Goal: Task Accomplishment & Management: Complete application form

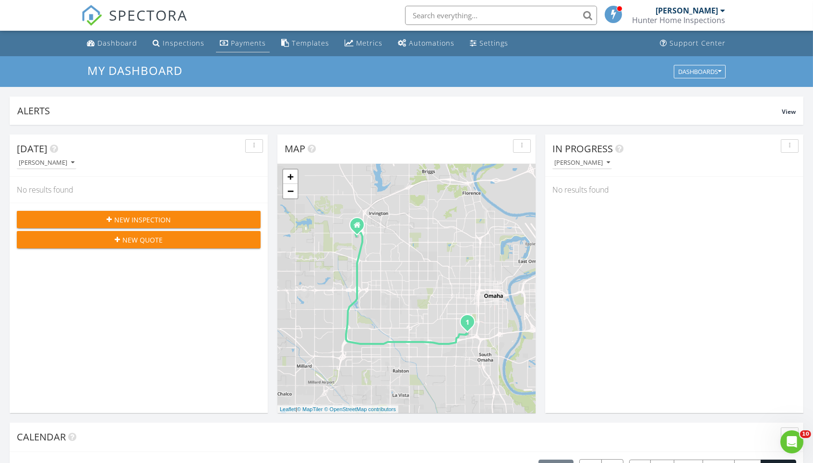
click at [251, 50] on link "Payments" at bounding box center [243, 44] width 54 height 18
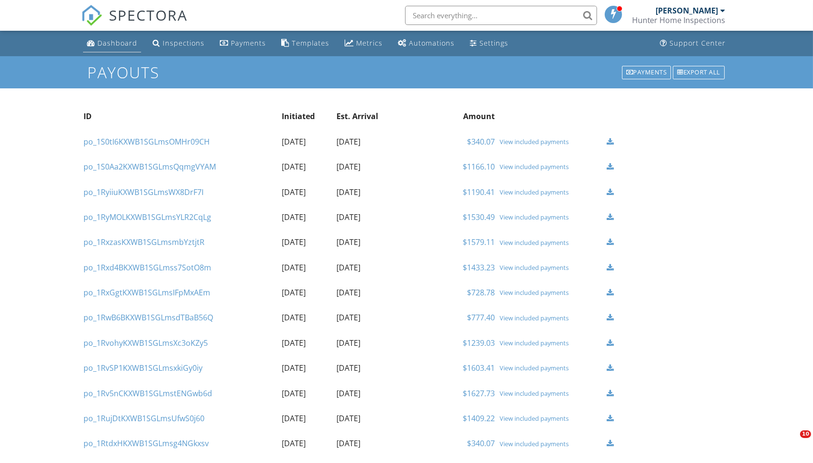
click at [119, 42] on div "Dashboard" at bounding box center [117, 42] width 40 height 9
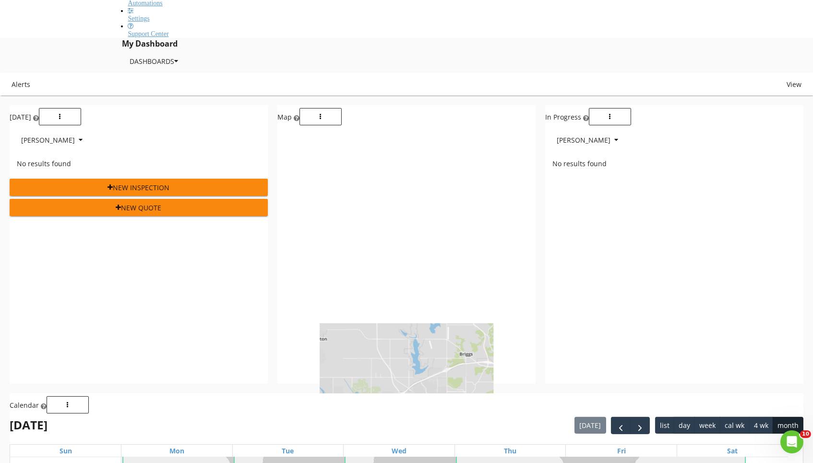
scroll to position [509, 0]
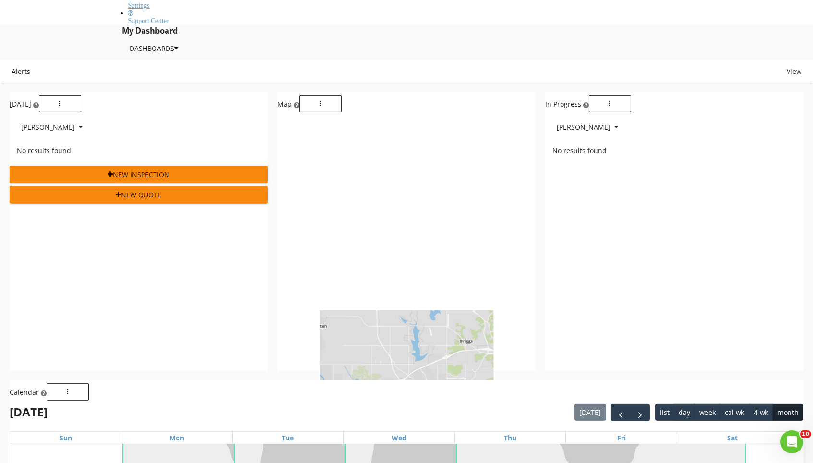
drag, startPoint x: 671, startPoint y: 354, endPoint x: 674, endPoint y: 344, distance: 10.5
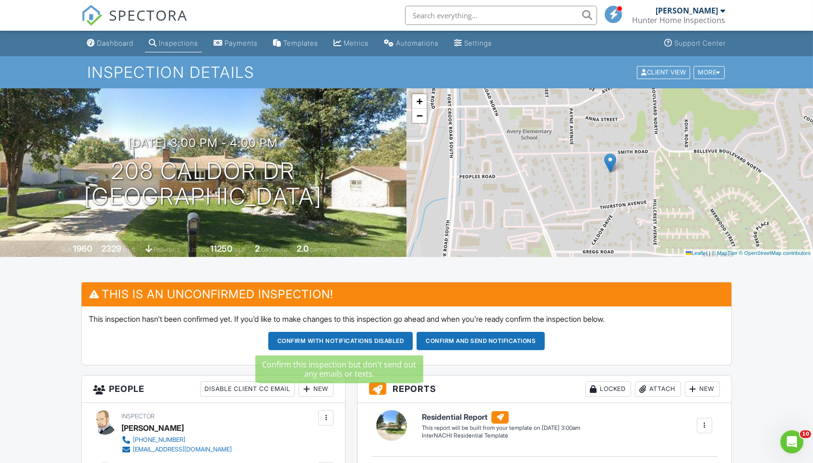
click at [359, 338] on button "Confirm with notifications disabled" at bounding box center [340, 341] width 145 height 18
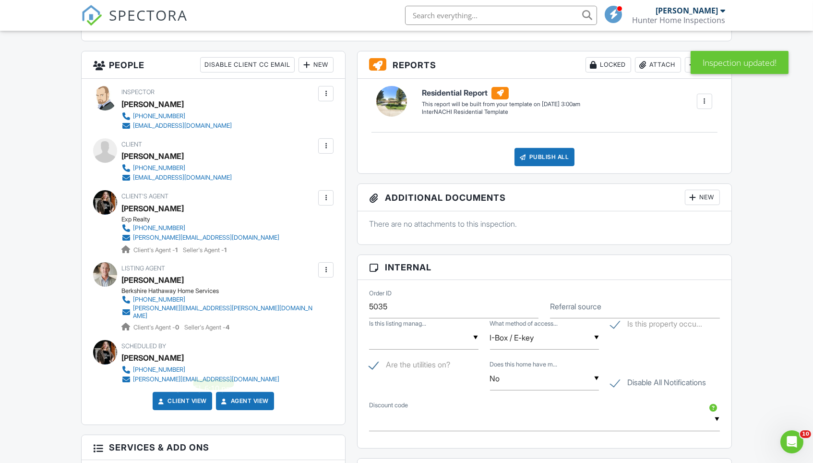
scroll to position [317, 0]
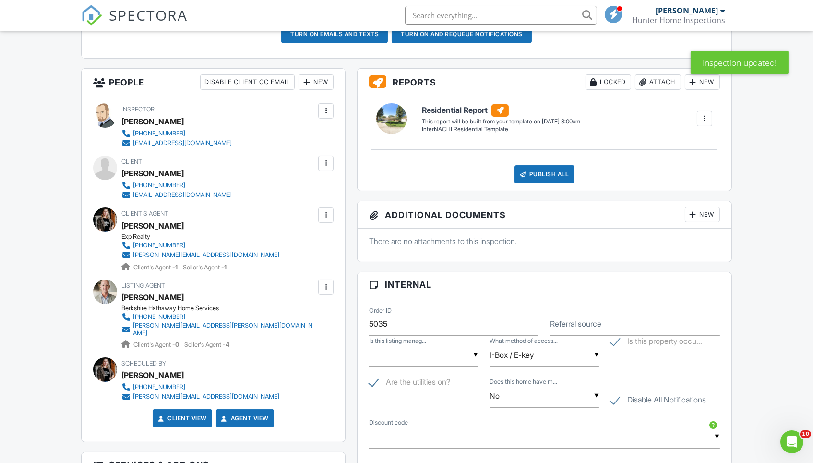
click at [328, 160] on div at bounding box center [326, 163] width 10 height 10
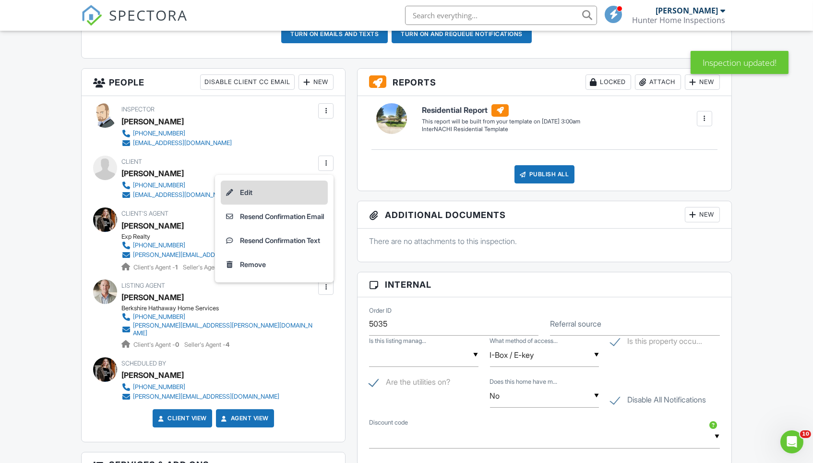
click at [302, 189] on li "Edit" at bounding box center [274, 193] width 107 height 24
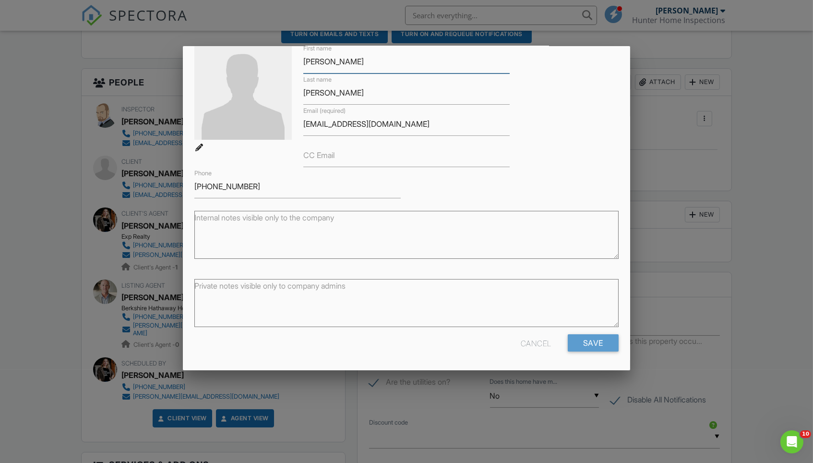
scroll to position [52, 0]
click at [535, 330] on div "Private notes visible only to company admins" at bounding box center [406, 305] width 424 height 60
click at [535, 341] on div "Cancel" at bounding box center [536, 343] width 31 height 17
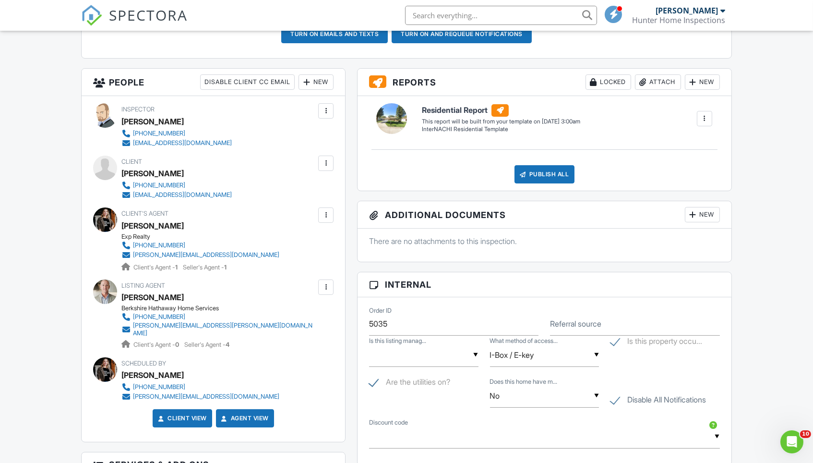
click at [331, 169] on div at bounding box center [325, 163] width 15 height 15
click at [303, 215] on li "Resend Confirmation Email" at bounding box center [274, 217] width 107 height 24
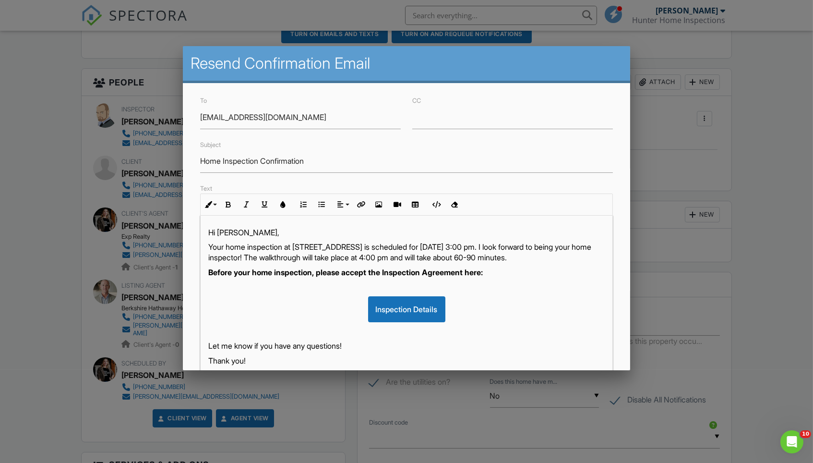
click at [572, 249] on p "Your home inspection at 208 Caldor Dr, Bellevue, NE 68005 is scheduled for 09/0…" at bounding box center [406, 253] width 397 height 22
click at [592, 296] on div "Inspection Details" at bounding box center [406, 309] width 397 height 26
click at [500, 296] on div "Inspection Details" at bounding box center [406, 309] width 397 height 26
click at [517, 315] on div "Inspection Details" at bounding box center [406, 309] width 397 height 26
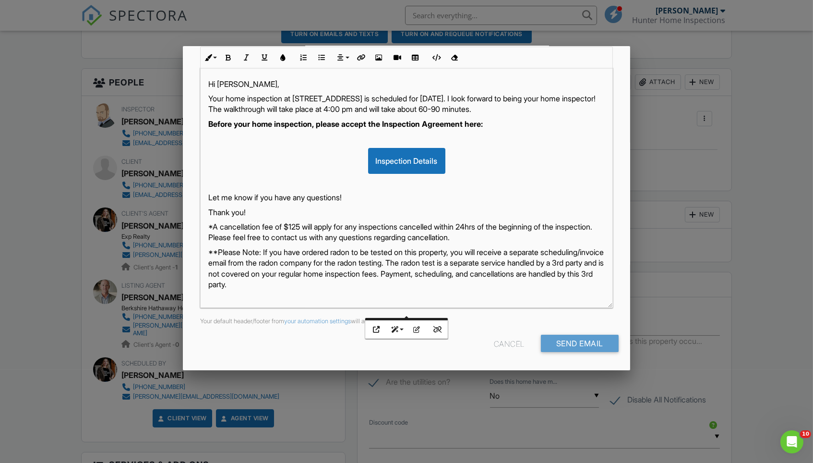
scroll to position [147, 0]
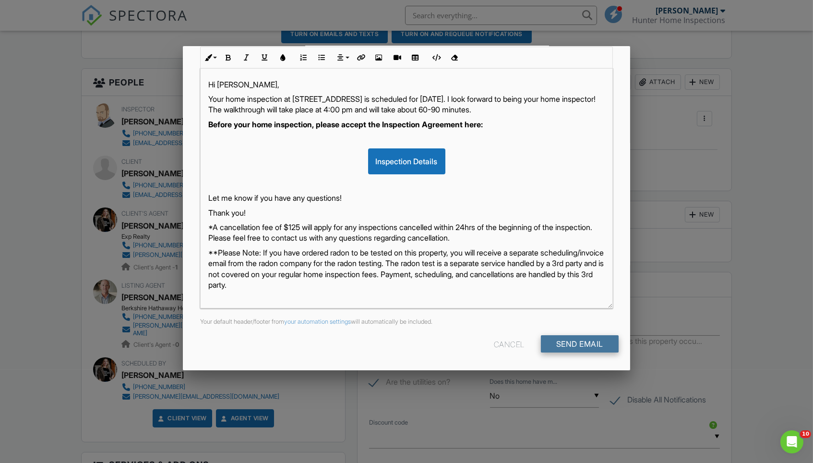
click at [572, 345] on input "Send Email" at bounding box center [580, 343] width 78 height 17
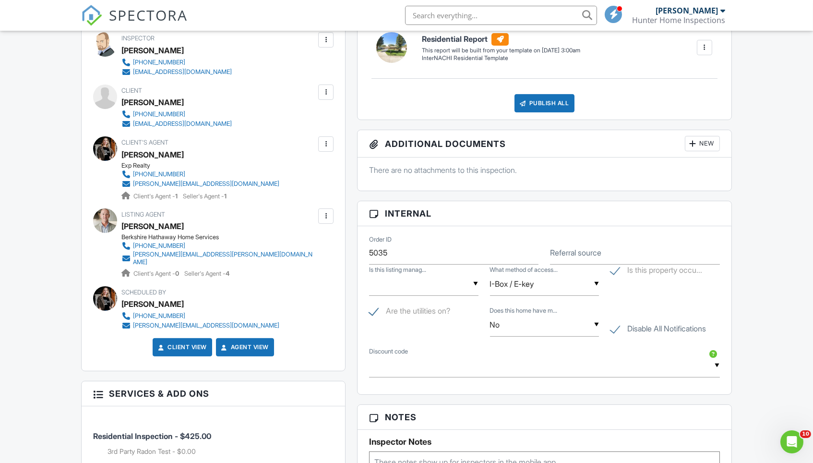
scroll to position [389, 0]
click at [39, 297] on div "Dashboard Inspections Payments Templates Metrics Automations Settings Support C…" at bounding box center [406, 413] width 813 height 1543
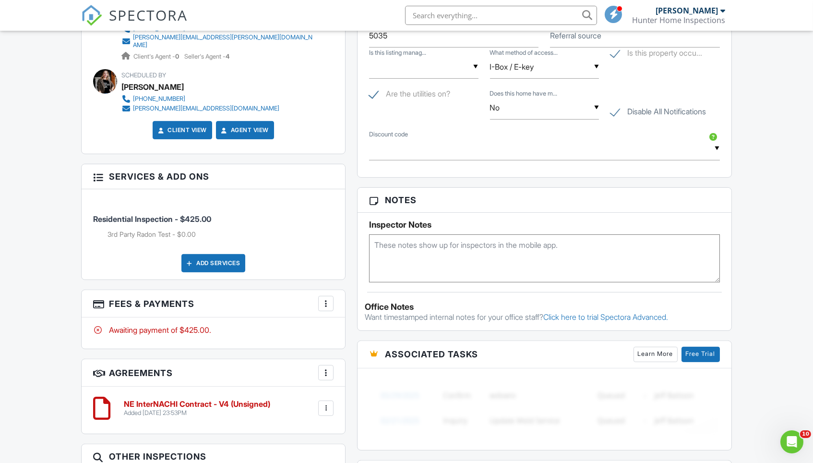
scroll to position [624, 0]
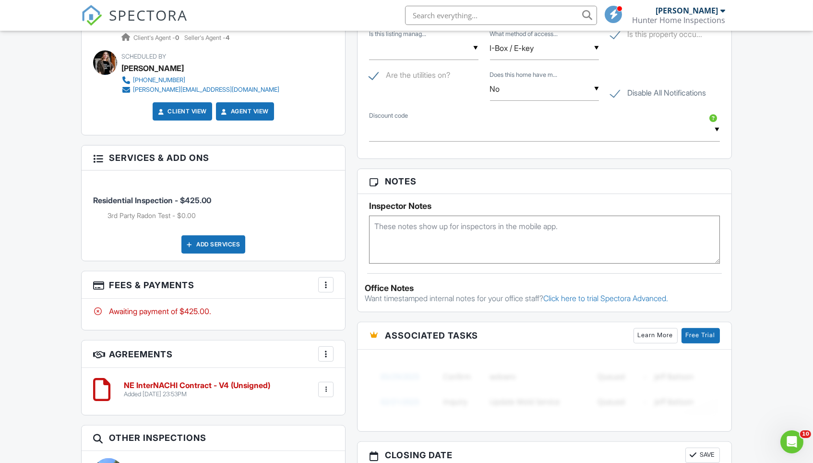
click at [327, 280] on div at bounding box center [326, 285] width 10 height 10
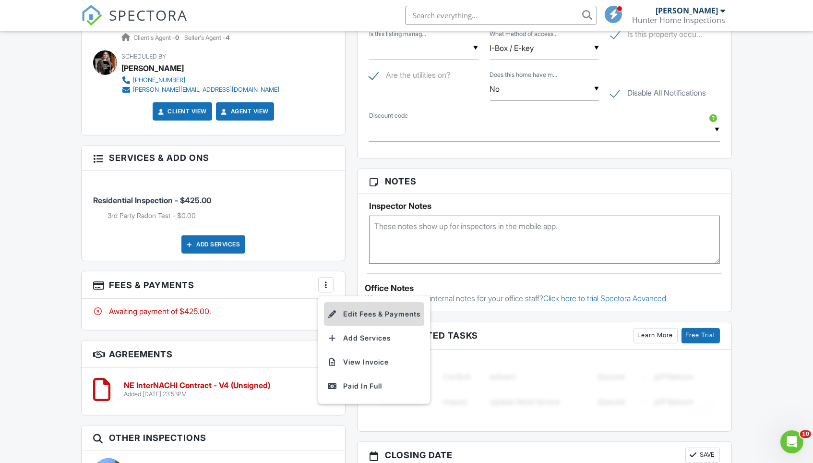
click at [357, 308] on li "Edit Fees & Payments" at bounding box center [374, 314] width 100 height 24
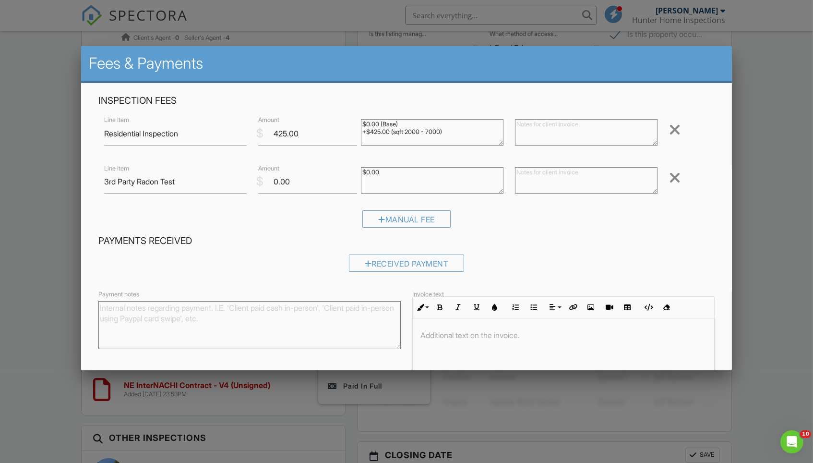
click at [675, 175] on div at bounding box center [675, 177] width 12 height 15
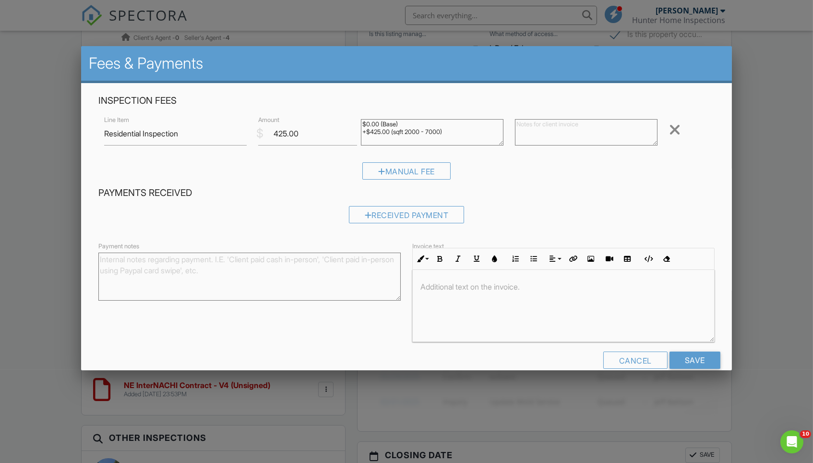
drag, startPoint x: 459, startPoint y: 133, endPoint x: 325, endPoint y: 117, distance: 135.5
click at [325, 117] on div "Line Item Residential Inspection $ Amount 425.00 $0.00 (Base) +$425.00 (sqft 20…" at bounding box center [406, 133] width 616 height 38
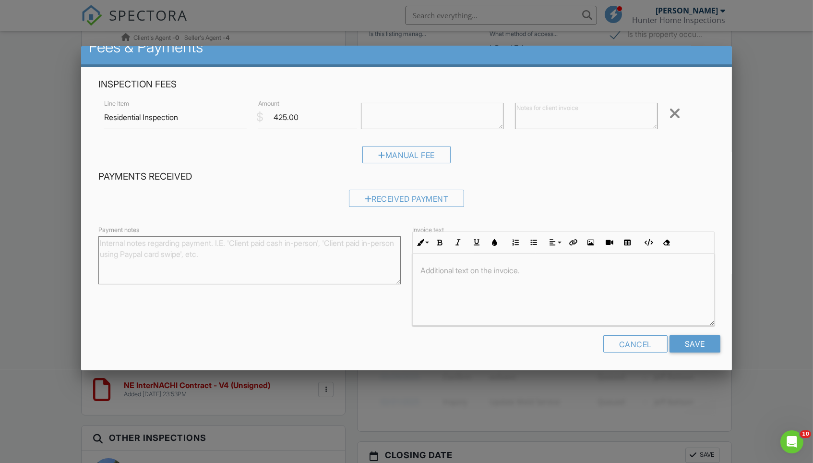
scroll to position [15, 0]
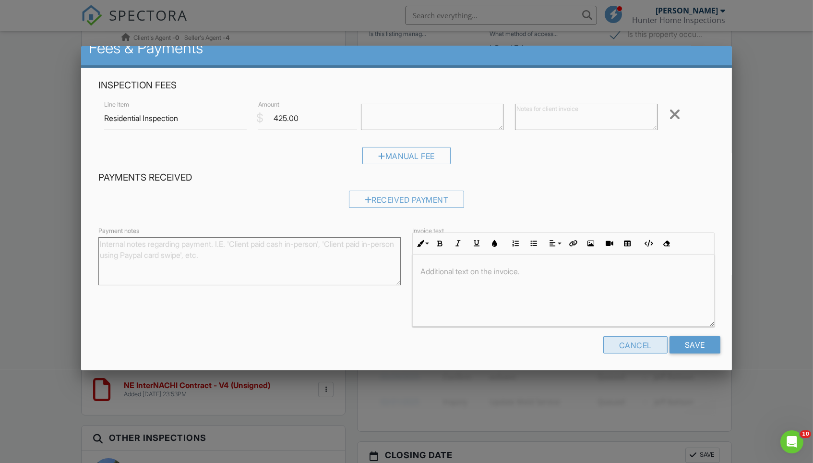
click at [638, 347] on div "Cancel" at bounding box center [636, 344] width 64 height 17
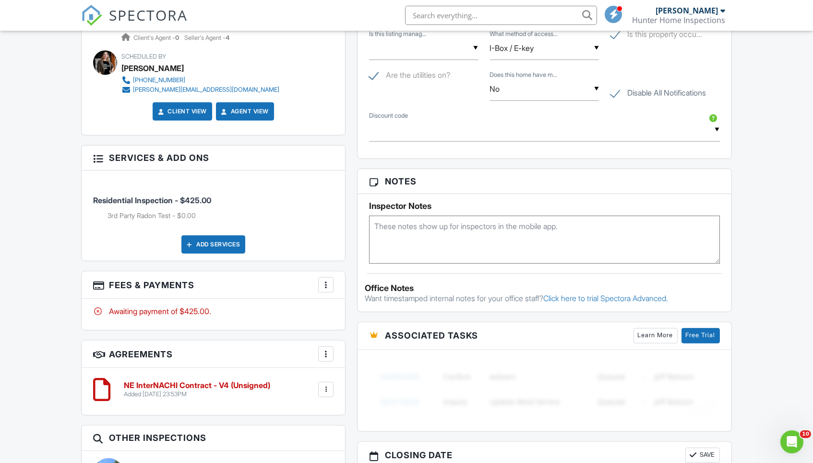
click at [346, 315] on div "People Disable Client CC Email New Inspector Client Add Another Person Inspecto…" at bounding box center [213, 267] width 276 height 1012
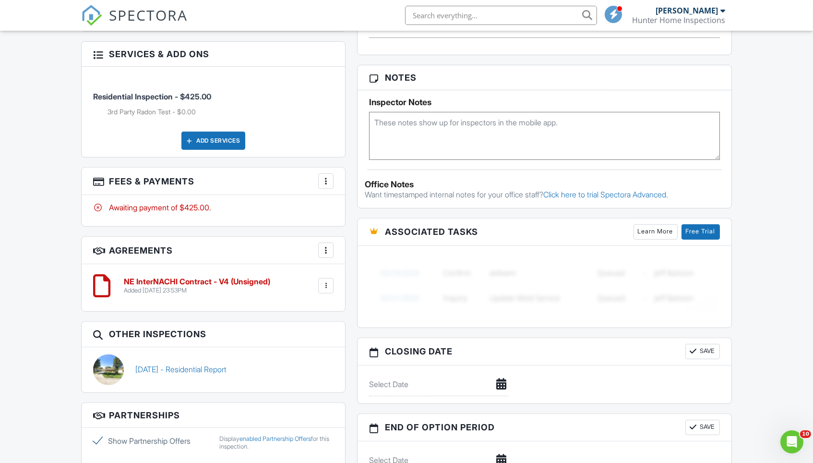
scroll to position [727, 0]
click at [323, 177] on div at bounding box center [326, 182] width 10 height 10
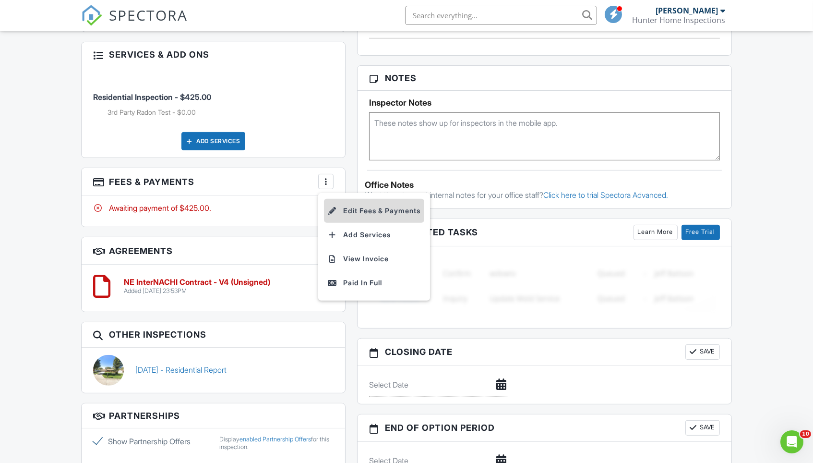
click at [369, 201] on li "Edit Fees & Payments" at bounding box center [374, 211] width 100 height 24
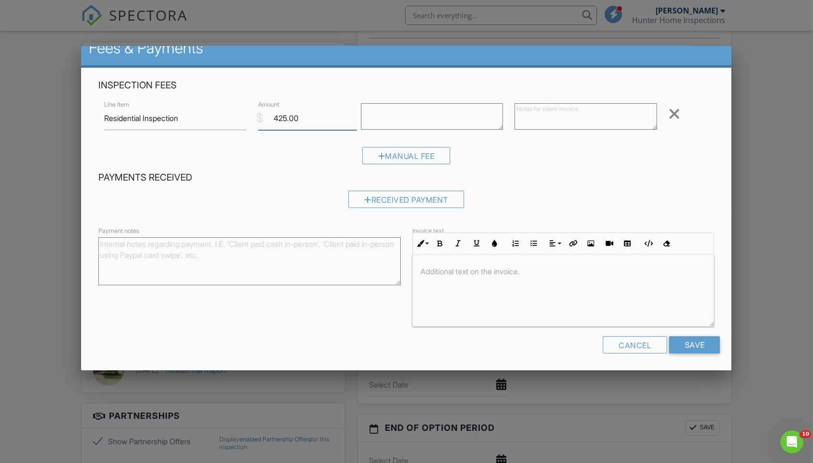
drag, startPoint x: 314, startPoint y: 119, endPoint x: 265, endPoint y: 118, distance: 49.0
click at [265, 118] on input "425.00" at bounding box center [307, 119] width 99 height 24
click at [398, 152] on div "Manual Fee" at bounding box center [407, 155] width 88 height 17
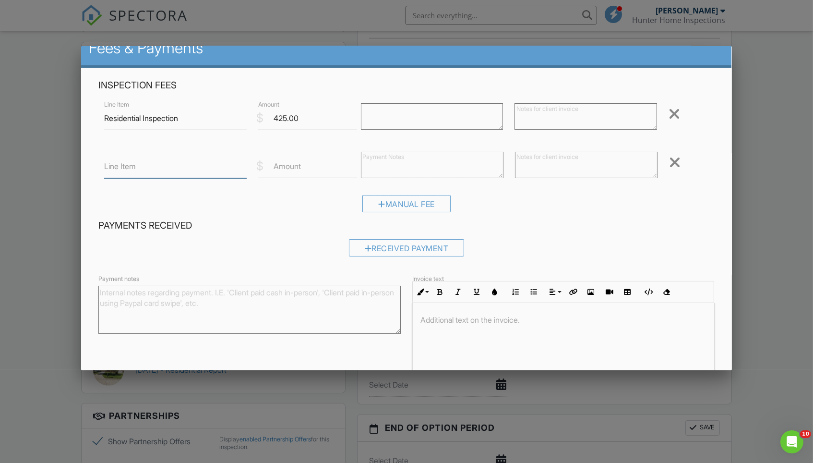
click at [200, 172] on input "Line Item" at bounding box center [175, 167] width 143 height 24
type input "Payment applied from Previous Inspection"
click at [274, 169] on label "Amount" at bounding box center [287, 166] width 27 height 11
click at [274, 169] on input "Amount" at bounding box center [307, 167] width 99 height 24
click at [275, 165] on input "375.00" at bounding box center [307, 167] width 99 height 24
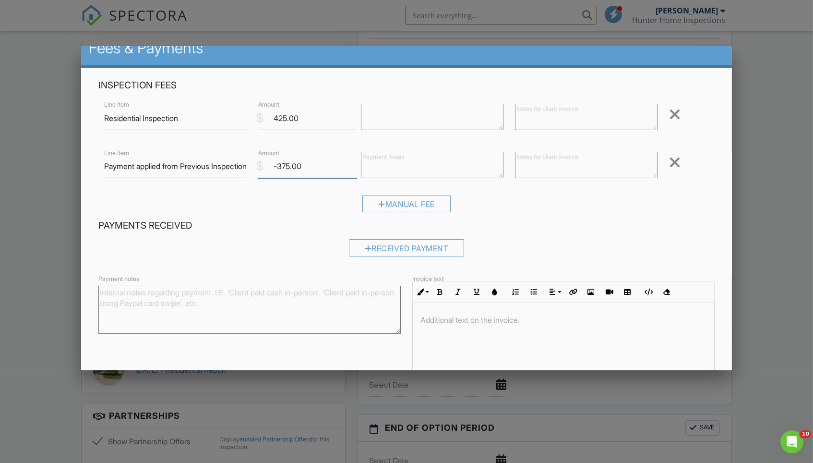
type input "-375.00"
click at [556, 198] on div "Manual Fee" at bounding box center [406, 207] width 616 height 24
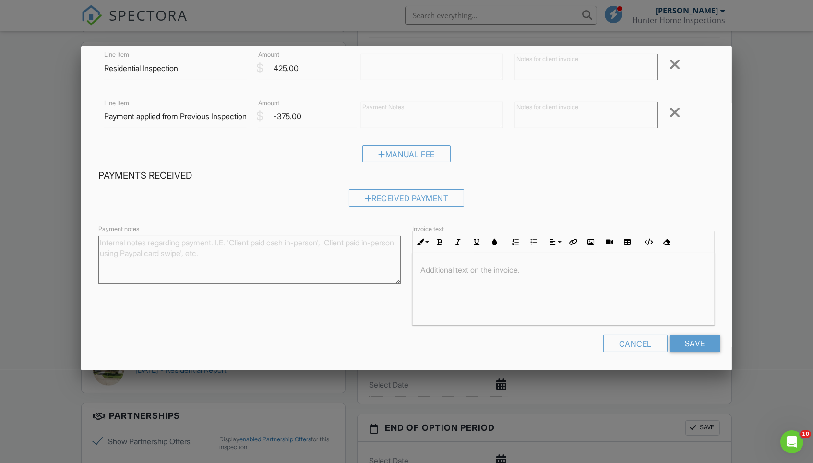
scroll to position [64, 0]
click at [696, 341] on input "Save" at bounding box center [695, 344] width 51 height 17
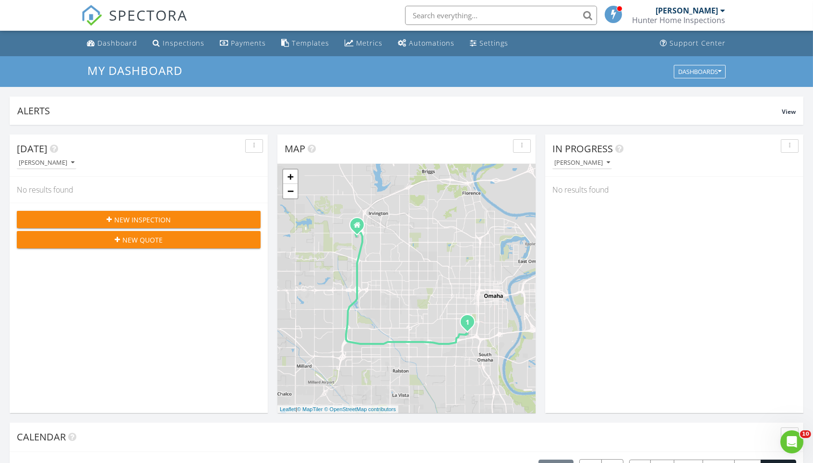
click at [196, 42] on div "Inspections" at bounding box center [184, 42] width 42 height 9
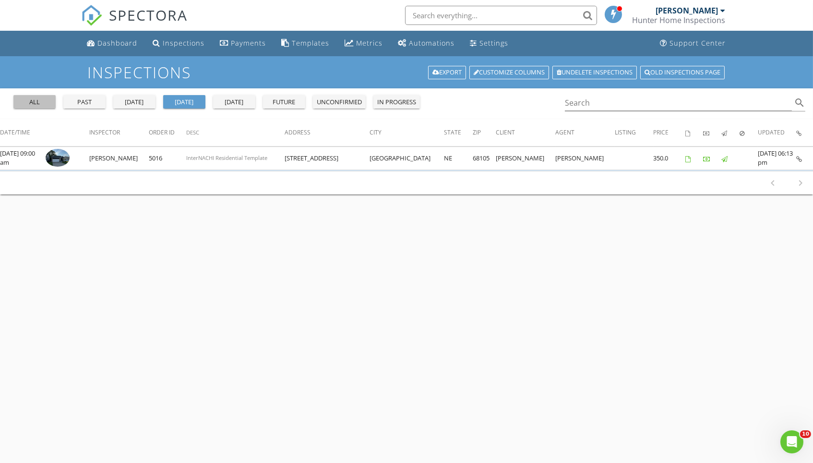
click at [42, 100] on div "all" at bounding box center [34, 102] width 35 height 10
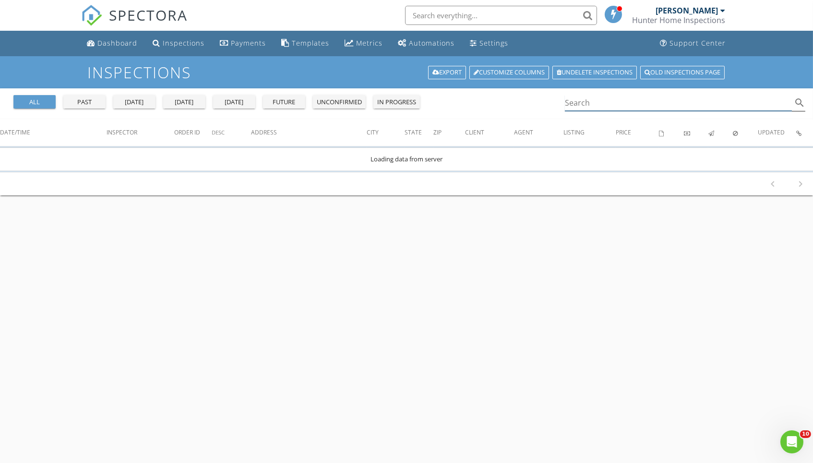
click at [653, 100] on input "Search" at bounding box center [678, 103] width 227 height 16
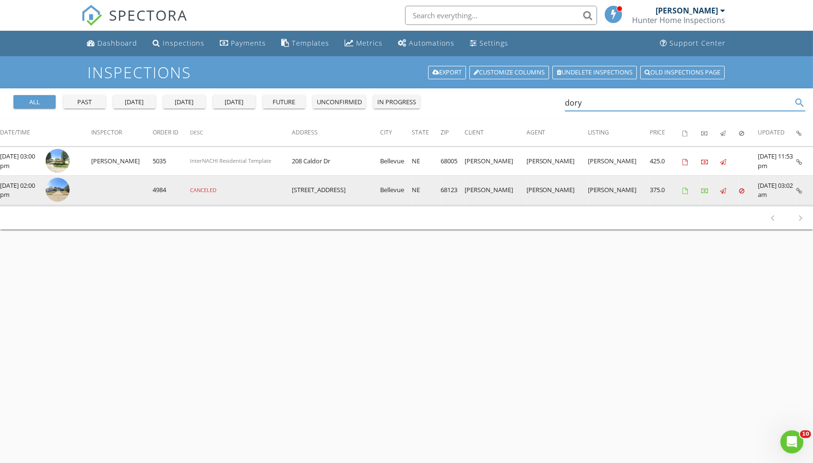
type input "dory"
click at [55, 193] on img at bounding box center [58, 190] width 24 height 24
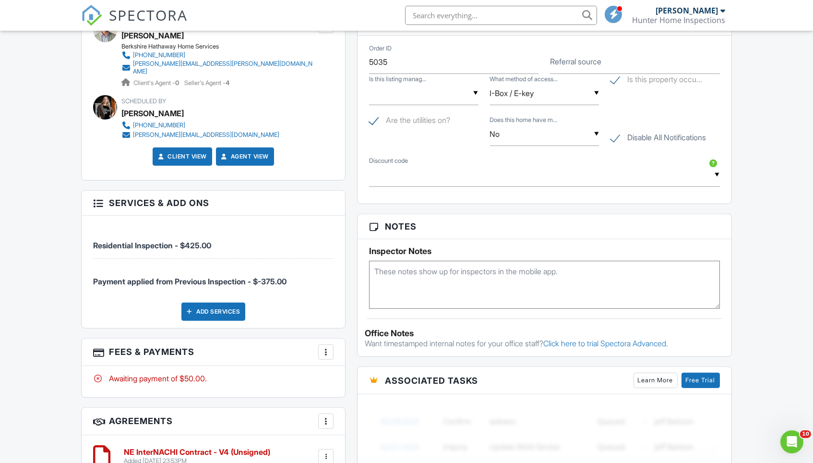
scroll to position [678, 0]
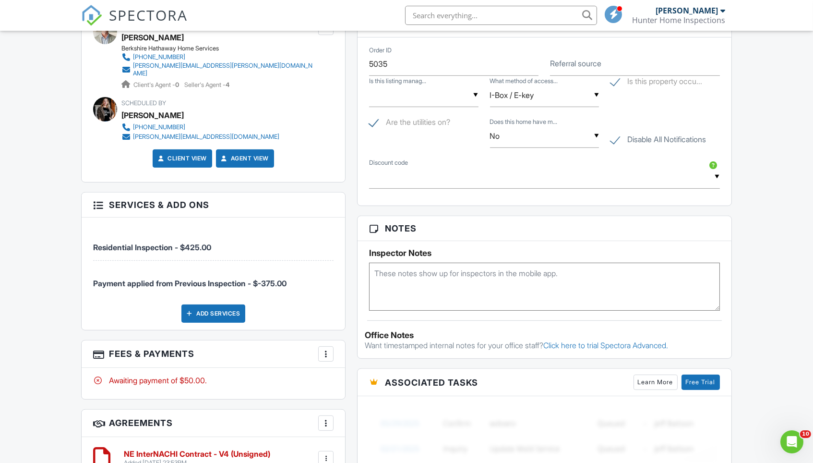
click at [59, 313] on div "Dashboard Inspections Payments Templates Metrics Automations Settings Support C…" at bounding box center [406, 186] width 813 height 1666
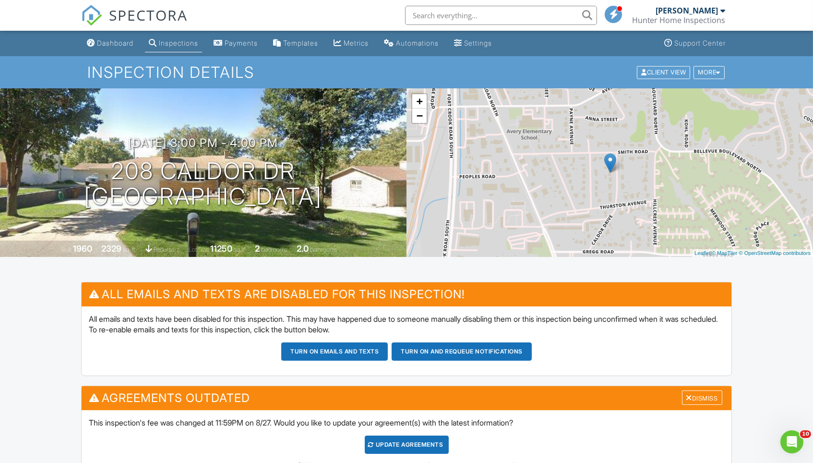
scroll to position [0, 0]
click at [404, 447] on div "Update Agreements" at bounding box center [407, 444] width 84 height 18
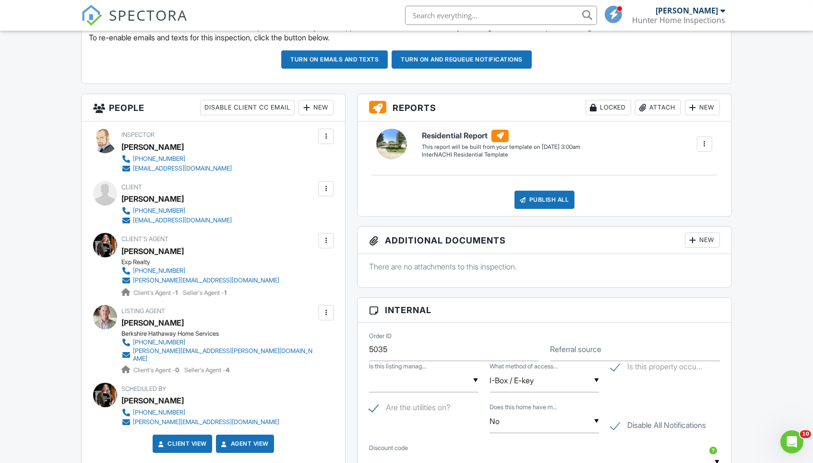
scroll to position [295, 0]
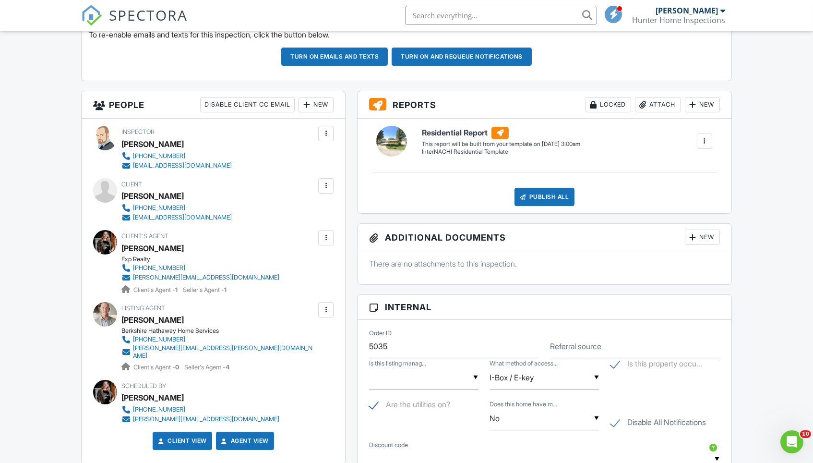
click at [325, 238] on div at bounding box center [326, 238] width 10 height 10
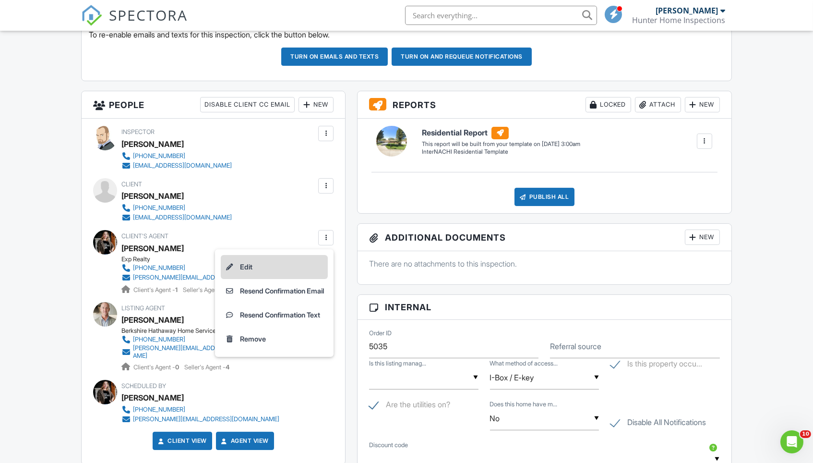
click at [305, 269] on li "Edit" at bounding box center [274, 267] width 107 height 24
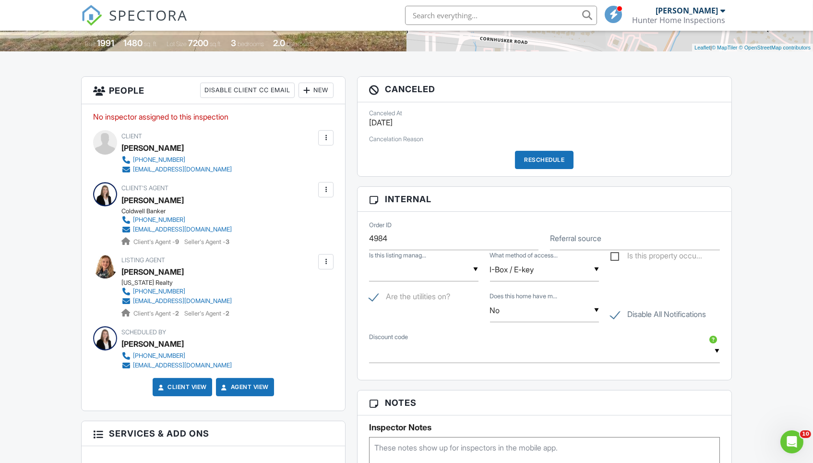
scroll to position [207, 0]
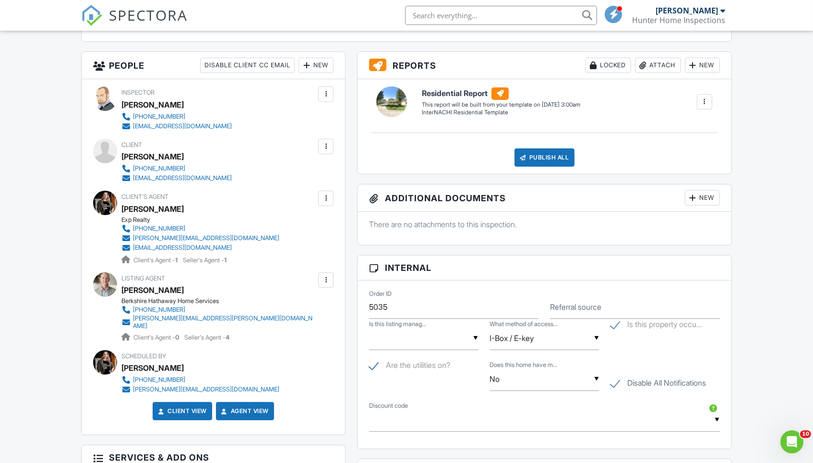
scroll to position [333, 0]
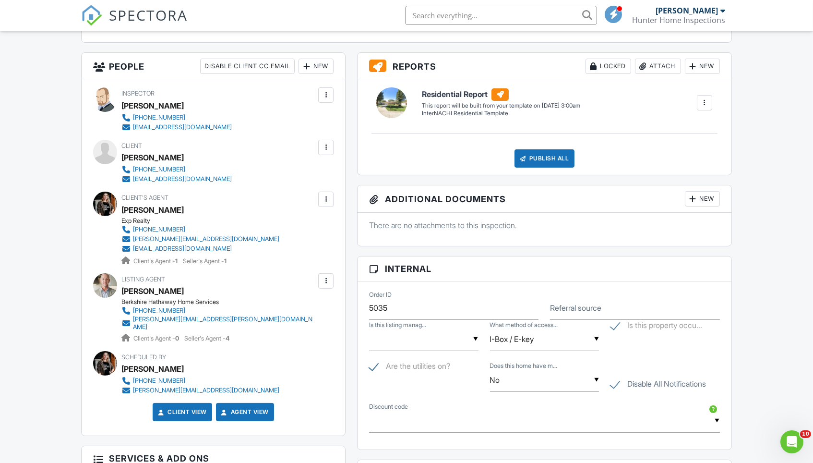
click at [345, 230] on div "Inspector [PERSON_NAME] [PHONE_NUMBER] [EMAIL_ADDRESS][DOMAIN_NAME] Make Invisi…" at bounding box center [214, 257] width 264 height 355
click at [329, 199] on div at bounding box center [326, 199] width 10 height 10
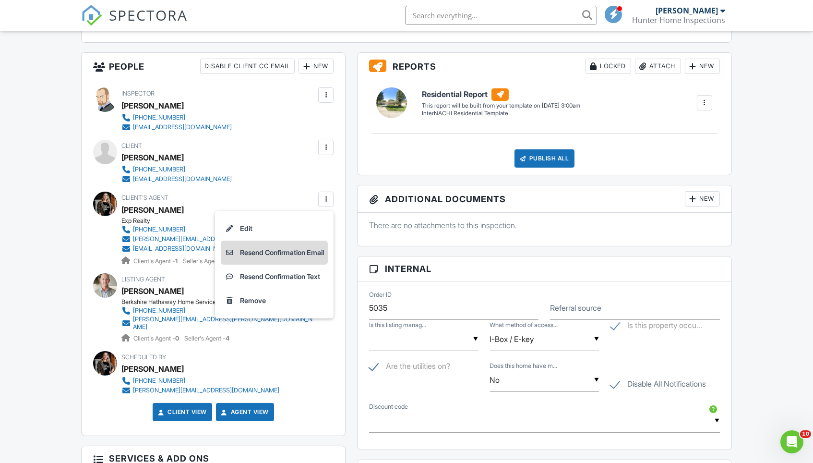
click at [314, 251] on li "Resend Confirmation Email" at bounding box center [274, 253] width 107 height 24
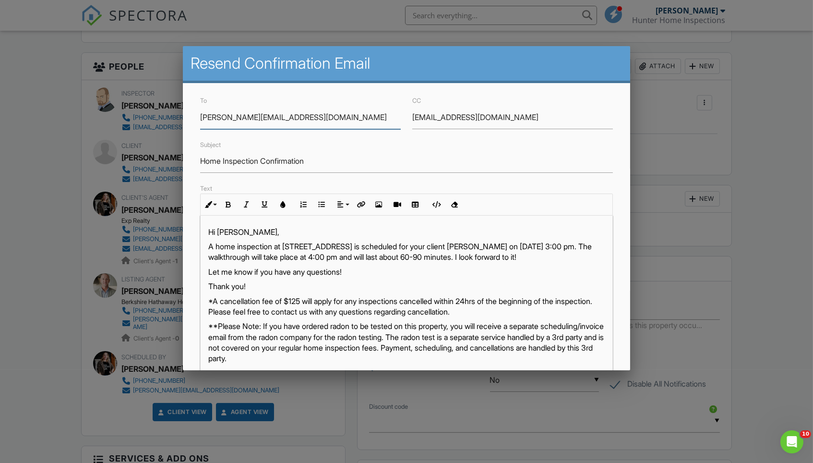
scroll to position [0, 0]
click at [292, 258] on p "A home inspection at [STREET_ADDRESS] is scheduled for your client [PERSON_NAME…" at bounding box center [406, 252] width 397 height 22
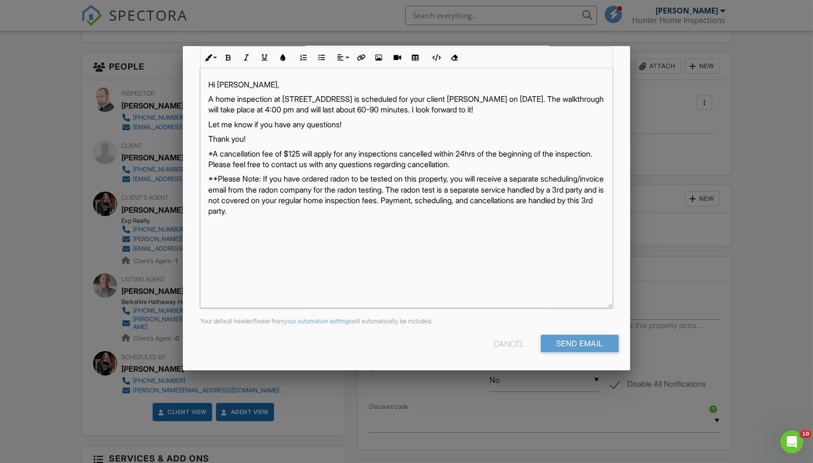
scroll to position [147, 0]
click at [584, 344] on input "Send Email" at bounding box center [580, 343] width 78 height 17
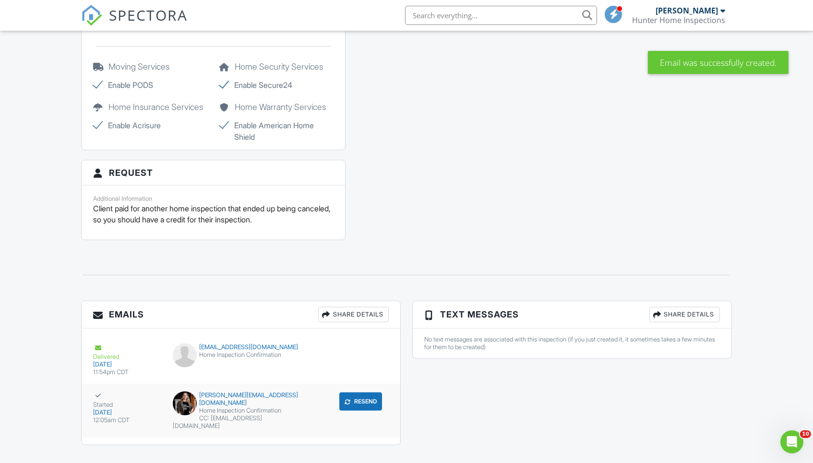
click at [105, 409] on div "[DATE]" at bounding box center [127, 413] width 68 height 8
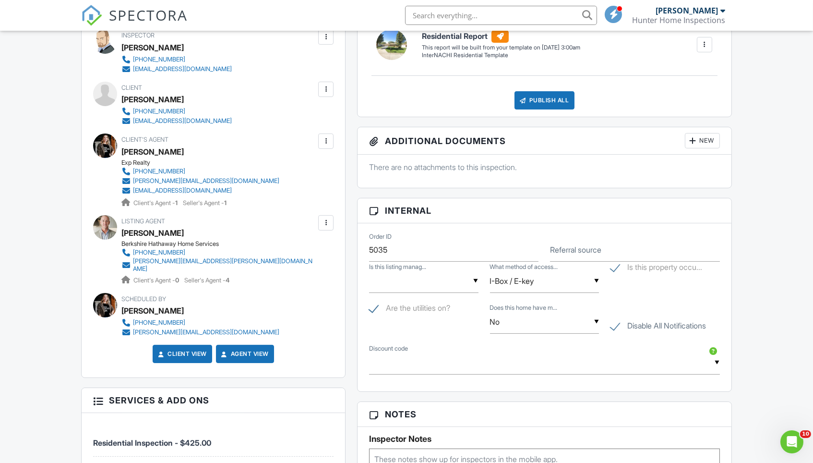
scroll to position [391, 0]
click at [744, 307] on div "Dashboard Inspections Payments Templates Metrics Automations Settings Support C…" at bounding box center [406, 454] width 813 height 1628
click at [33, 226] on div "Dashboard Inspections Payments Templates Metrics Automations Settings Support C…" at bounding box center [406, 454] width 813 height 1628
click at [36, 292] on div "Dashboard Inspections Payments Templates Metrics Automations Settings Support C…" at bounding box center [406, 454] width 813 height 1628
click at [329, 222] on div at bounding box center [326, 223] width 10 height 10
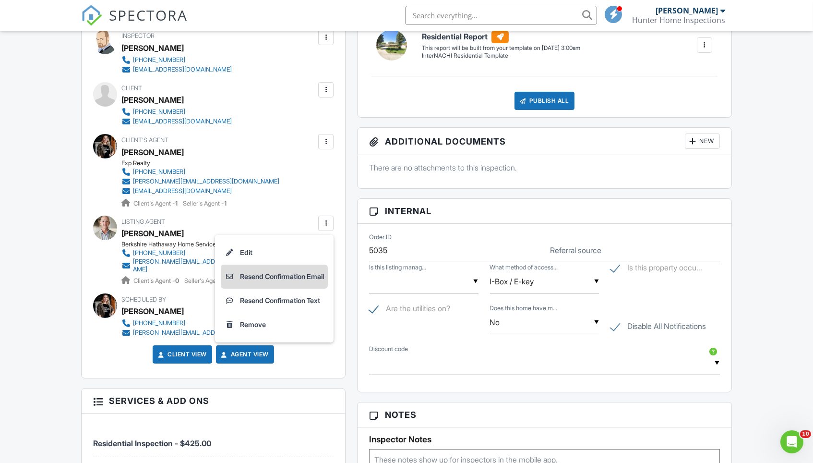
click at [300, 277] on li "Resend Confirmation Email" at bounding box center [274, 277] width 107 height 24
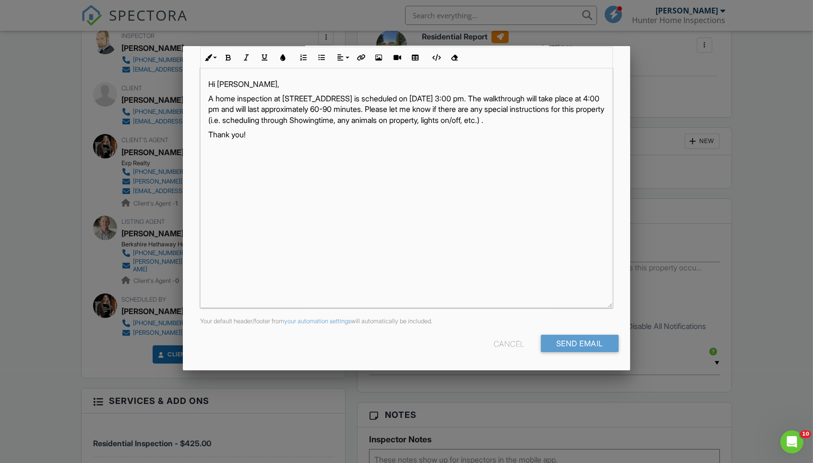
scroll to position [147, 0]
click at [591, 346] on input "Send Email" at bounding box center [580, 343] width 78 height 17
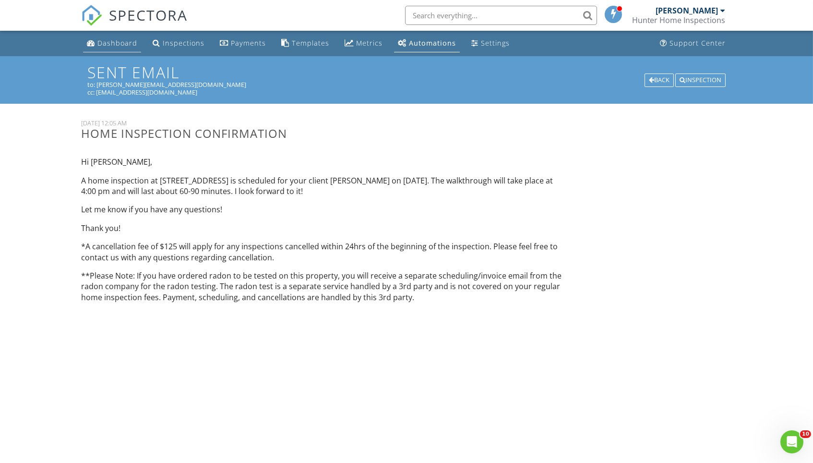
click at [124, 46] on div "Dashboard" at bounding box center [117, 42] width 40 height 9
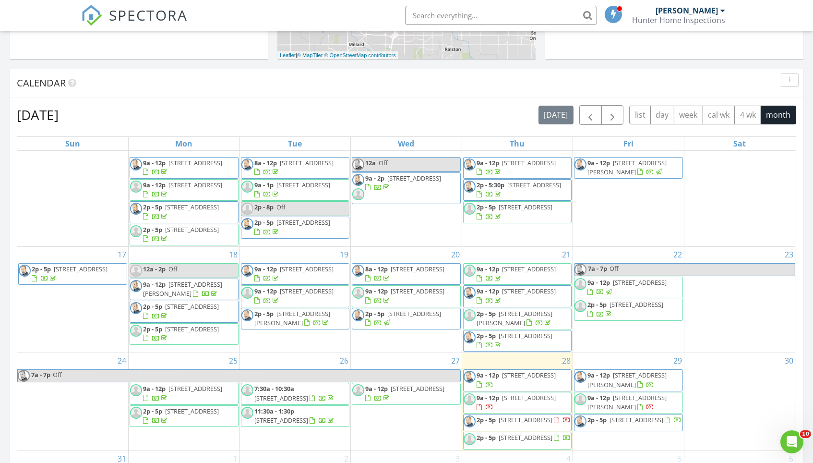
scroll to position [366, 0]
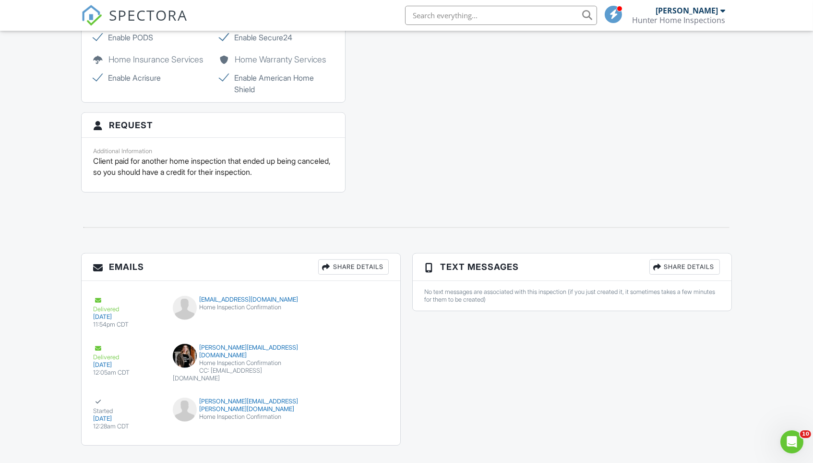
scroll to position [1226, 0]
click at [110, 344] on div "Delivered" at bounding box center [127, 352] width 68 height 17
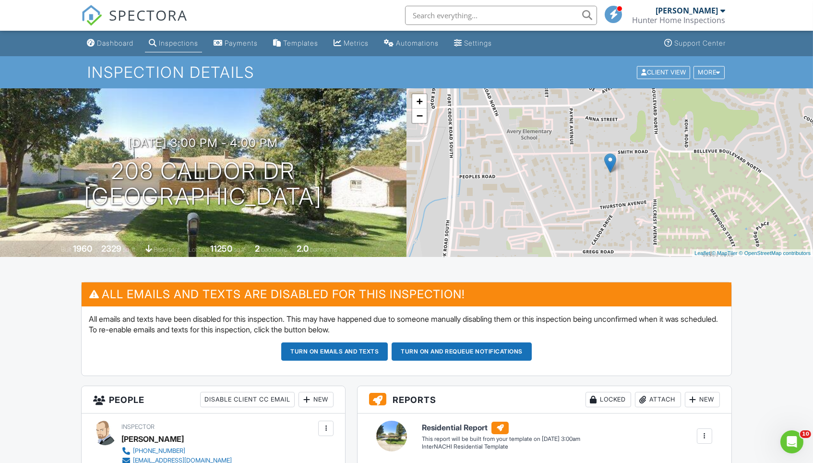
scroll to position [0, 0]
click at [119, 46] on div "Dashboard" at bounding box center [115, 43] width 36 height 8
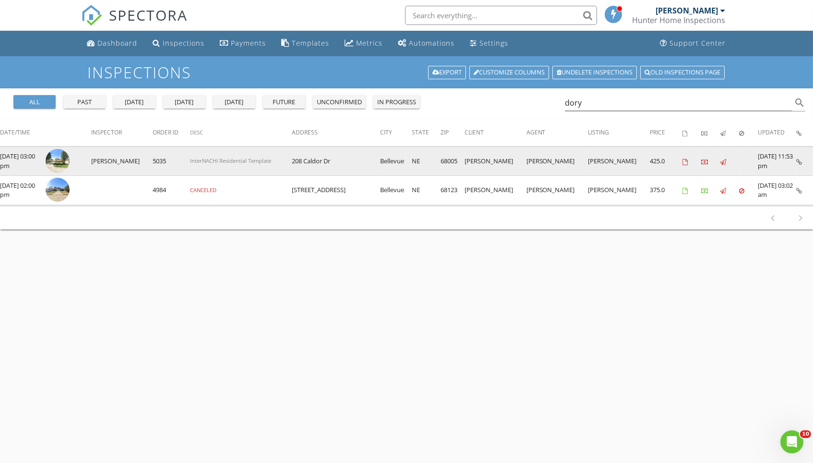
click at [62, 167] on img at bounding box center [58, 161] width 24 height 24
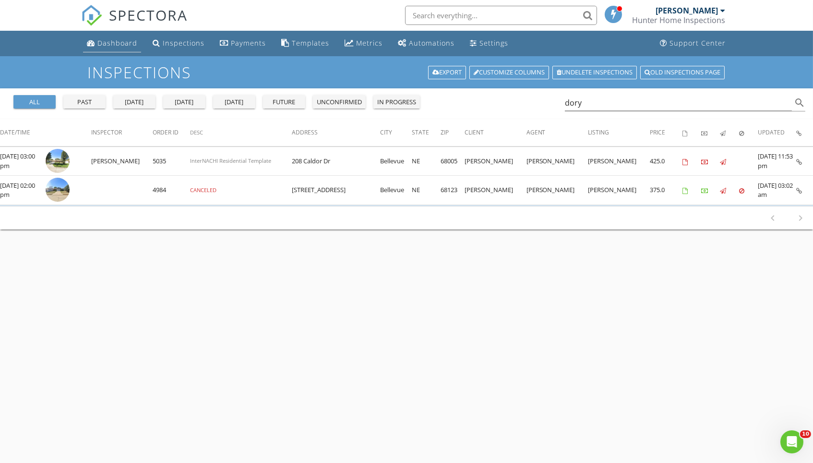
click at [123, 39] on div "Dashboard" at bounding box center [117, 42] width 40 height 9
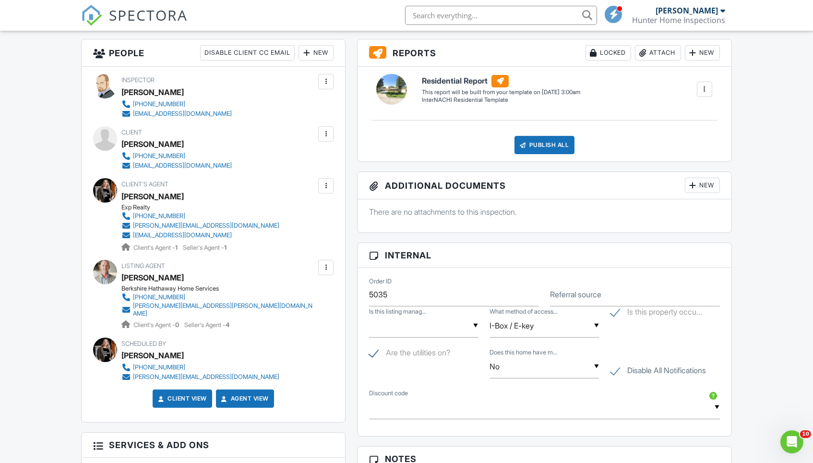
scroll to position [347, 0]
click at [319, 357] on div "Scheduled By Cortney Samaniego 402-660-7690 cortney@mettahomegroup.com" at bounding box center [213, 359] width 241 height 44
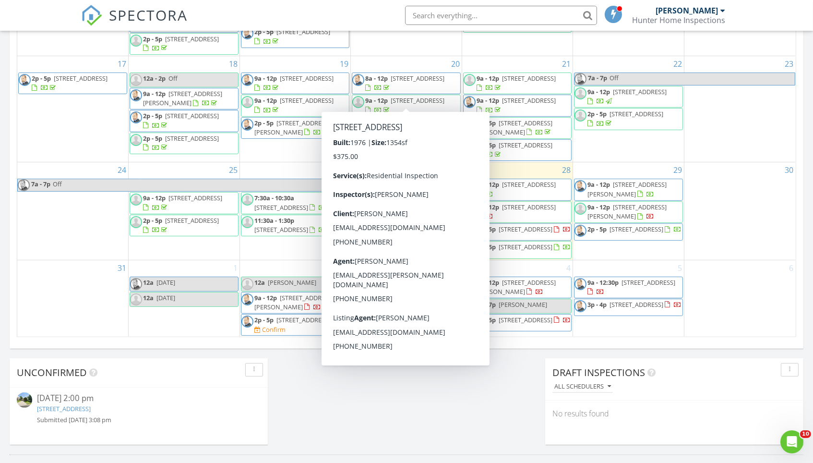
scroll to position [545, 0]
click at [453, 397] on div "[DATE] [PERSON_NAME] 9:00 am [STREET_ADDRESS] [PERSON_NAME] 15 minutes drive ti…" at bounding box center [406, 17] width 813 height 874
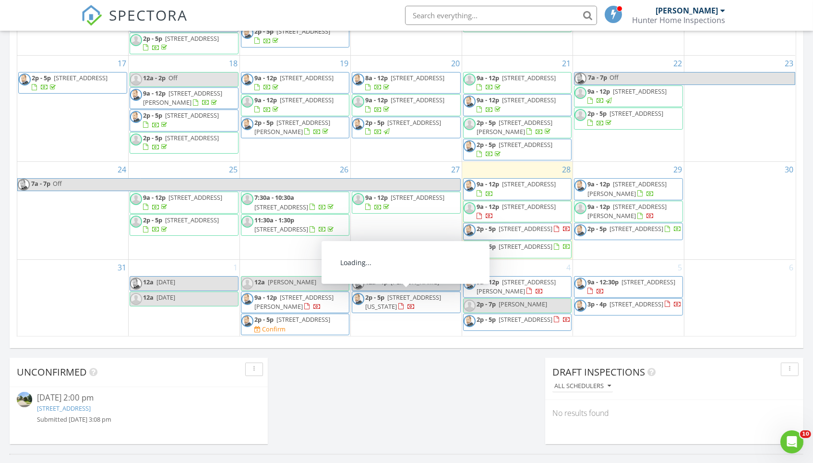
click at [520, 305] on span "[PERSON_NAME]" at bounding box center [523, 304] width 48 height 9
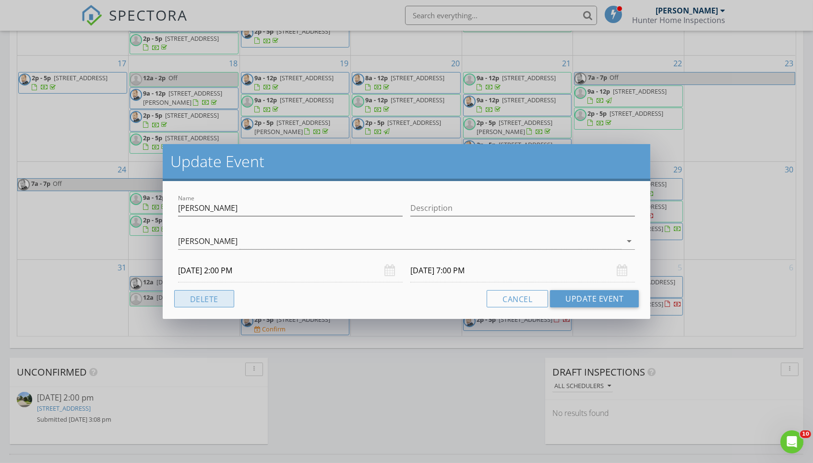
click at [214, 301] on button "Delete" at bounding box center [204, 298] width 60 height 17
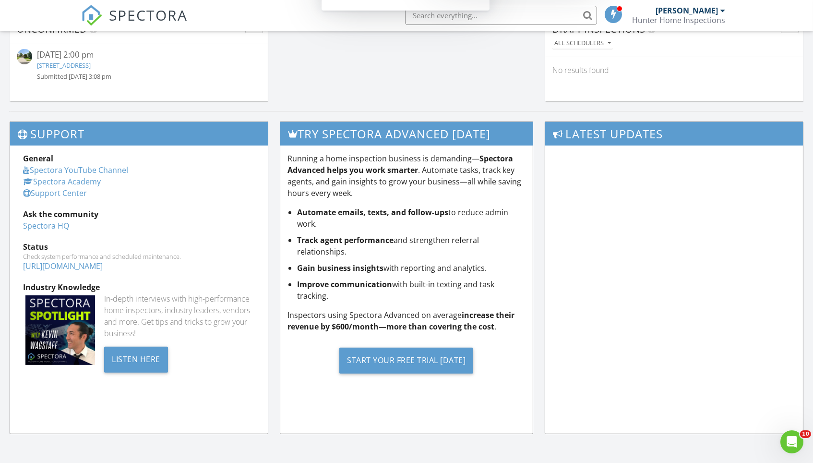
scroll to position [888, 0]
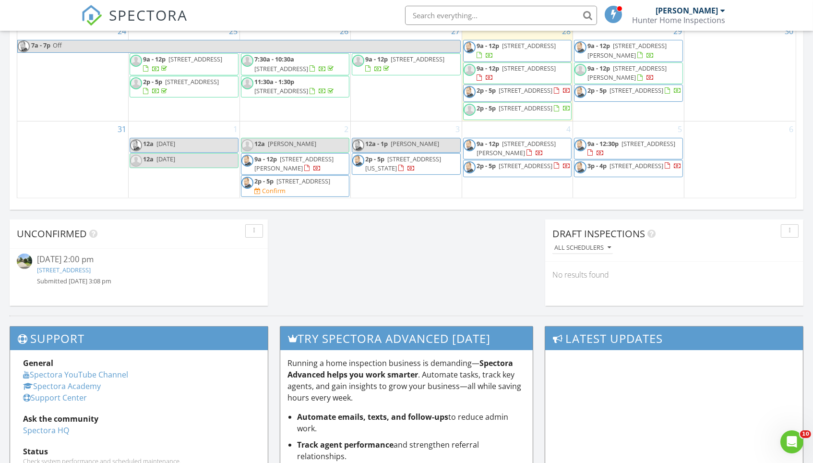
scroll to position [229, 0]
click at [524, 129] on div "4 9a - 12p 1402 Warren St, Bellevue 68005 2p - 5p 5048 Bedford Ave, Omaha 68104" at bounding box center [517, 159] width 111 height 77
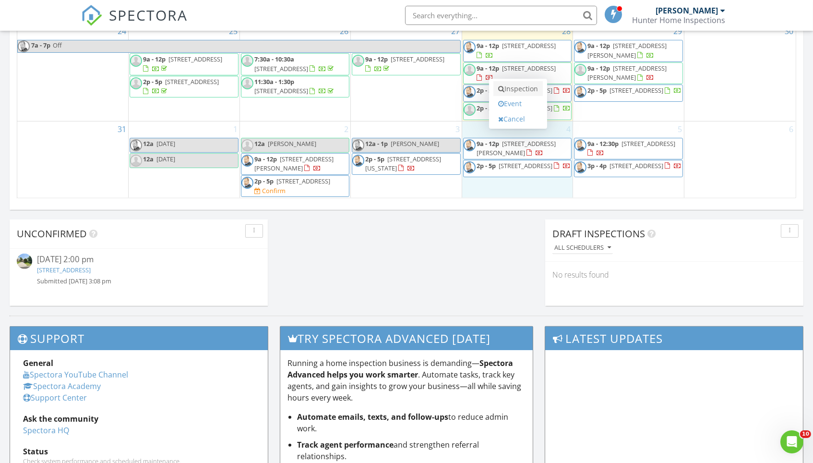
click at [534, 92] on link "Inspection" at bounding box center [518, 88] width 49 height 15
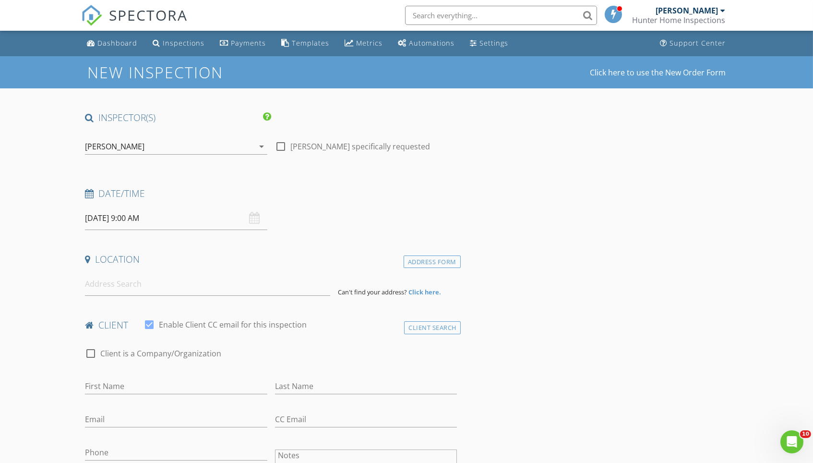
click at [170, 220] on input "[DATE] 9:00 AM" at bounding box center [176, 218] width 182 height 24
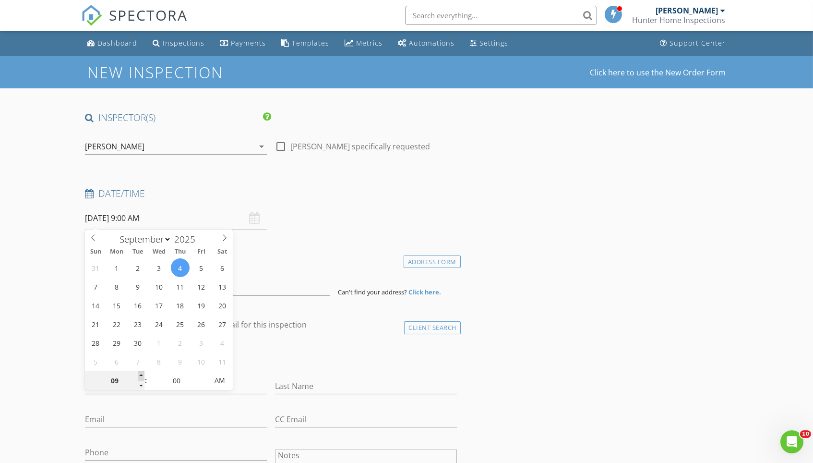
type input "10"
type input "09/04/2025 10:00 AM"
click at [140, 373] on span at bounding box center [141, 376] width 7 height 10
type input "11"
type input "09/04/2025 11:00 AM"
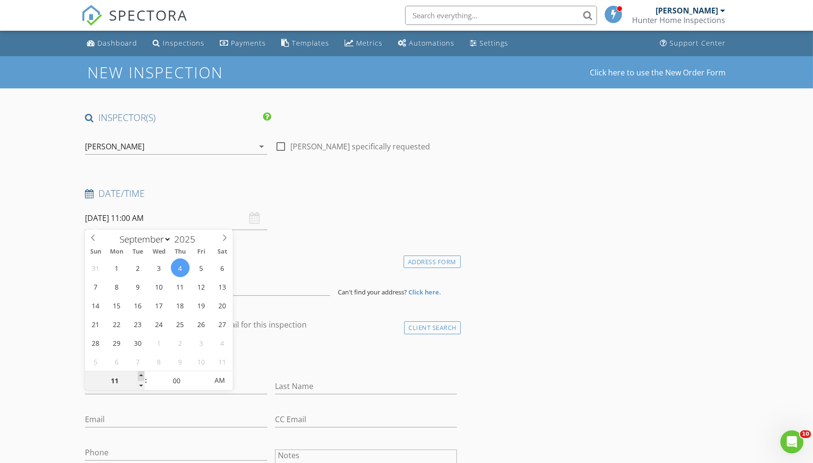
click at [140, 373] on span at bounding box center [141, 376] width 7 height 10
type input "12"
type input "09/04/2025 12:00 PM"
click at [140, 373] on span at bounding box center [141, 376] width 7 height 10
type input "01"
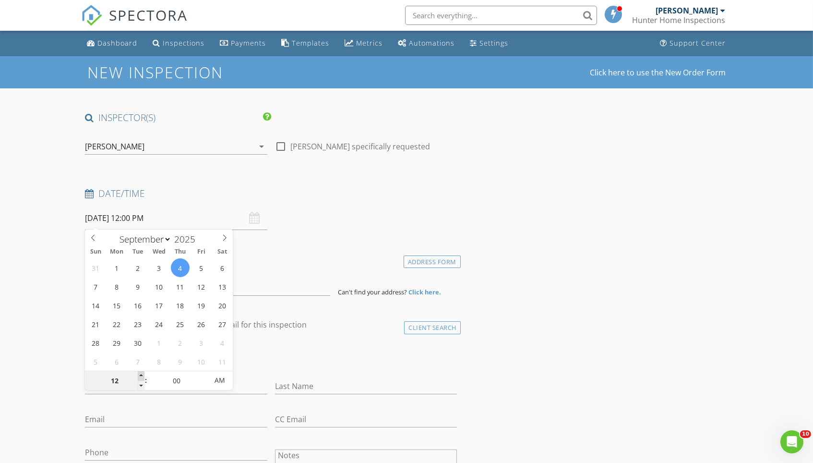
type input "09/04/2025 1:00 PM"
click at [140, 373] on span at bounding box center [141, 376] width 7 height 10
type input "02"
type input "[DATE] 2:00 PM"
click at [140, 373] on span at bounding box center [141, 376] width 7 height 10
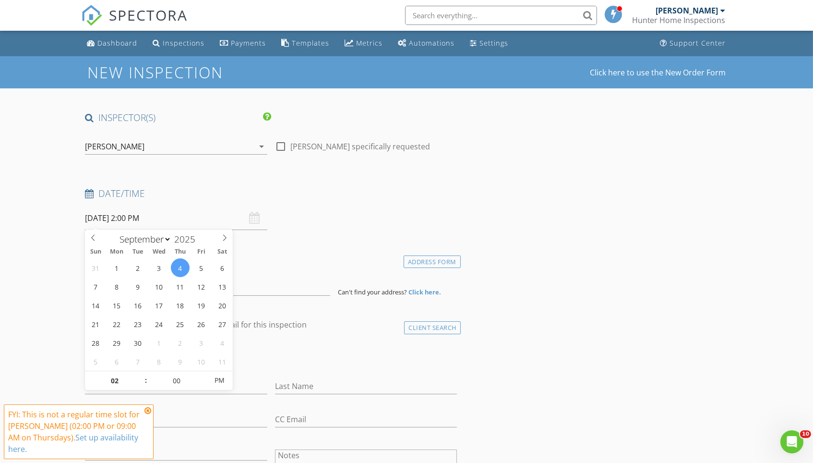
click at [149, 414] on icon at bounding box center [148, 411] width 7 height 8
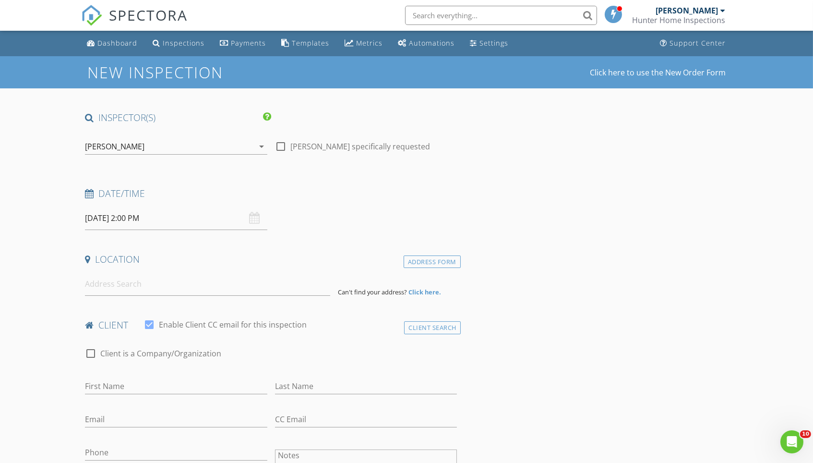
drag, startPoint x: 343, startPoint y: 191, endPoint x: 150, endPoint y: 141, distance: 199.7
click at [93, 148] on div "[PERSON_NAME]" at bounding box center [115, 146] width 60 height 9
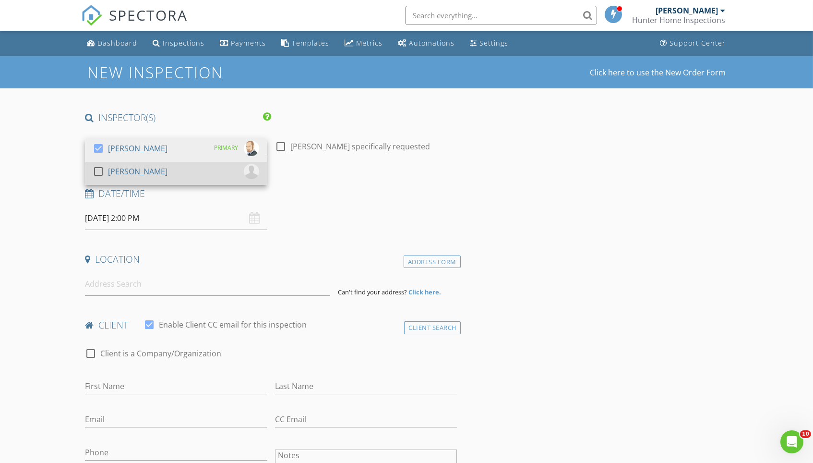
click at [96, 173] on div at bounding box center [98, 171] width 16 height 16
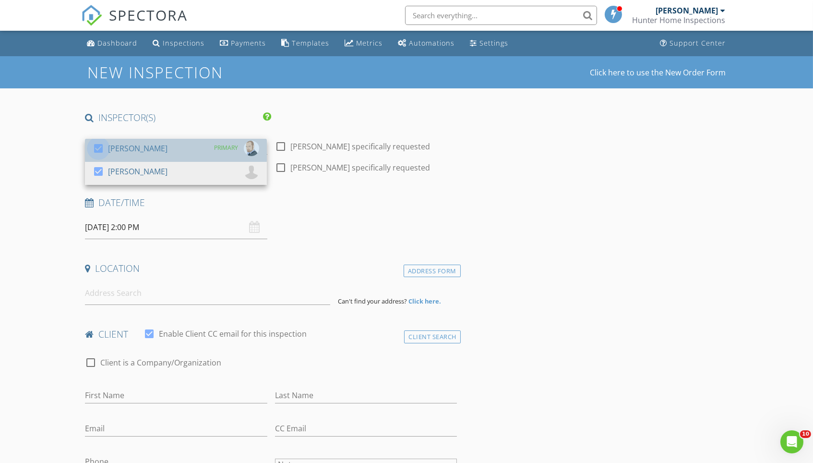
click at [100, 145] on div at bounding box center [98, 148] width 16 height 16
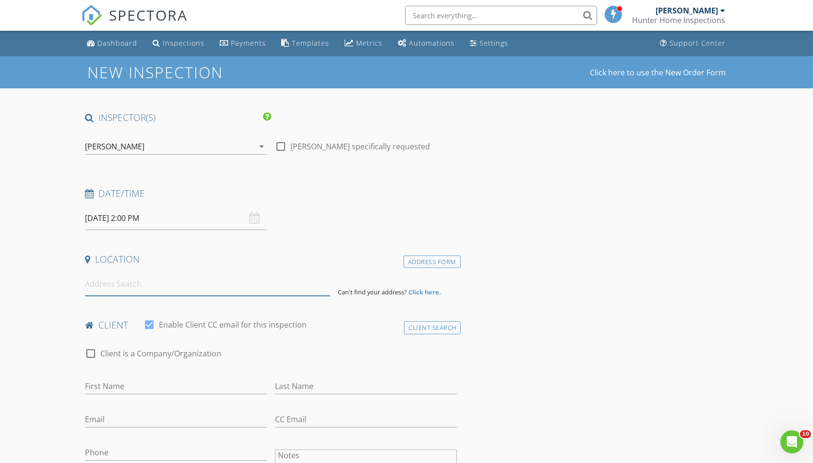
click at [127, 284] on input at bounding box center [207, 284] width 245 height 24
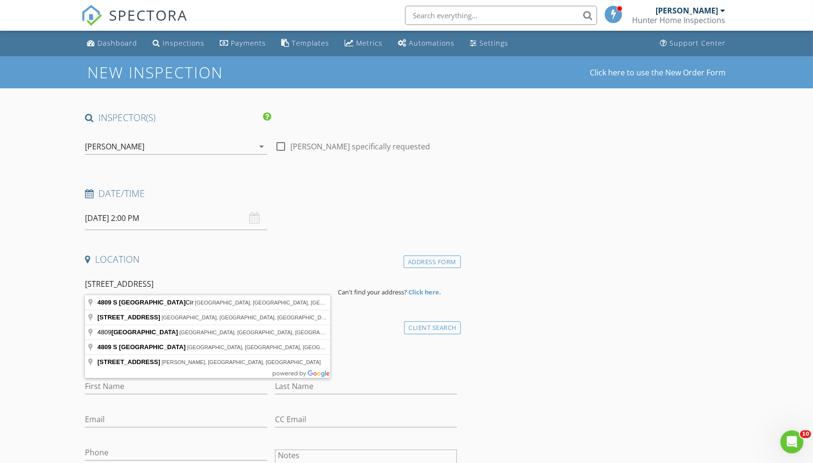
type input "4809 S 91st Ave Cir, Omaha, NE, USA"
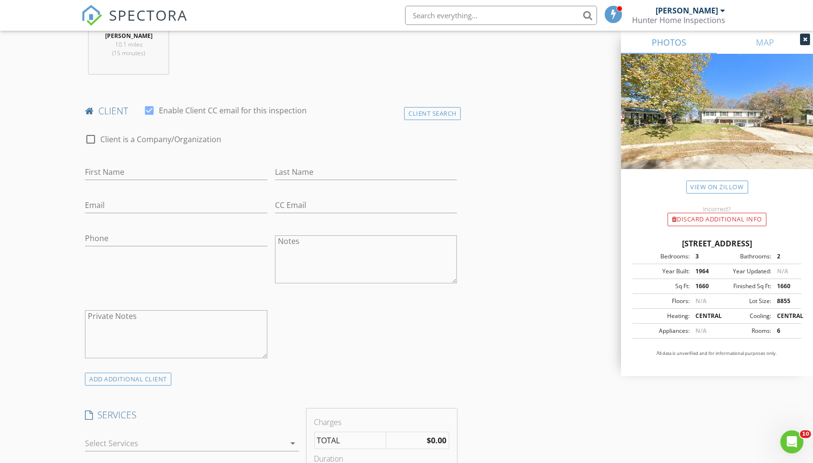
scroll to position [411, 0]
type input "Ashleigh"
type input "Sutphen"
type input "ashleigh.sutphen@gmail.com"
click at [105, 245] on div "Phone" at bounding box center [176, 242] width 182 height 25
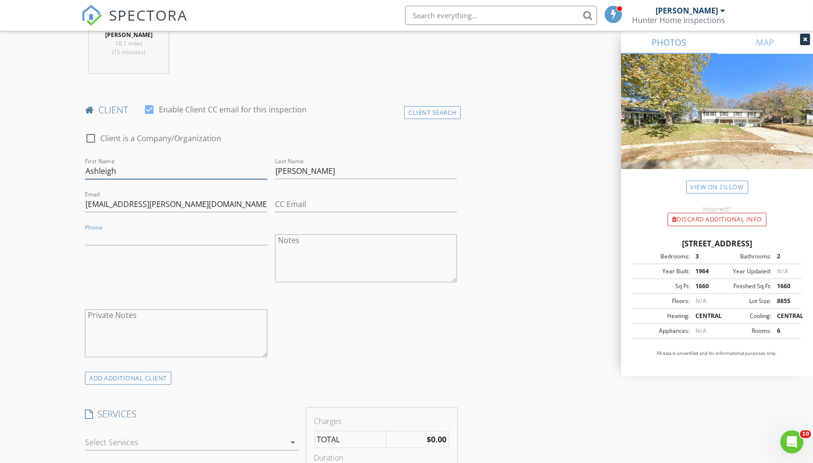
click at [144, 166] on input "Ashleigh" at bounding box center [176, 171] width 182 height 16
type input "Ashleigh and Morgan"
click at [204, 230] on input "Phone" at bounding box center [176, 238] width 182 height 16
type input "sutphen_"
drag, startPoint x: 124, startPoint y: 236, endPoint x: 71, endPoint y: 236, distance: 52.8
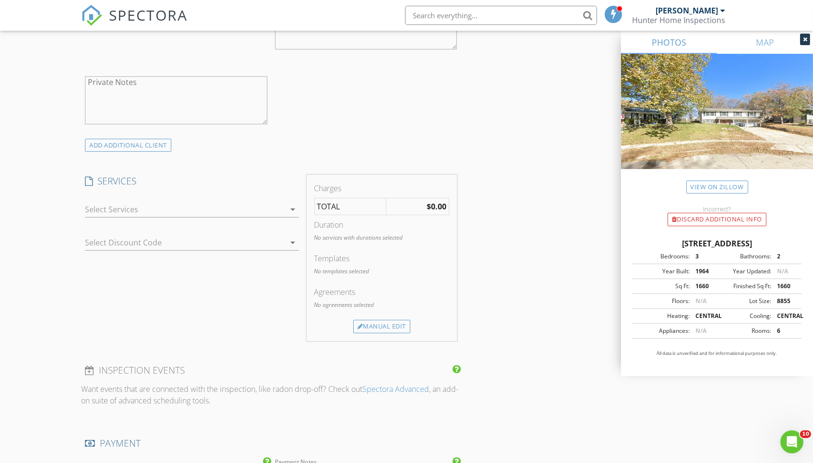
scroll to position [695, 0]
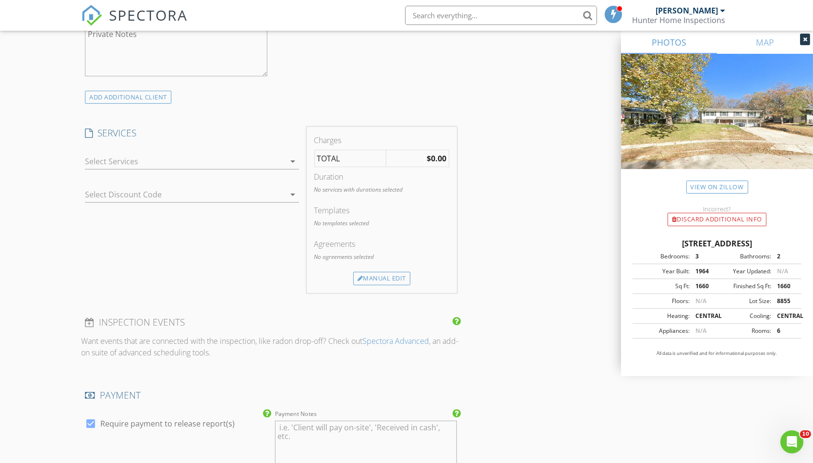
click at [219, 161] on div at bounding box center [185, 161] width 200 height 15
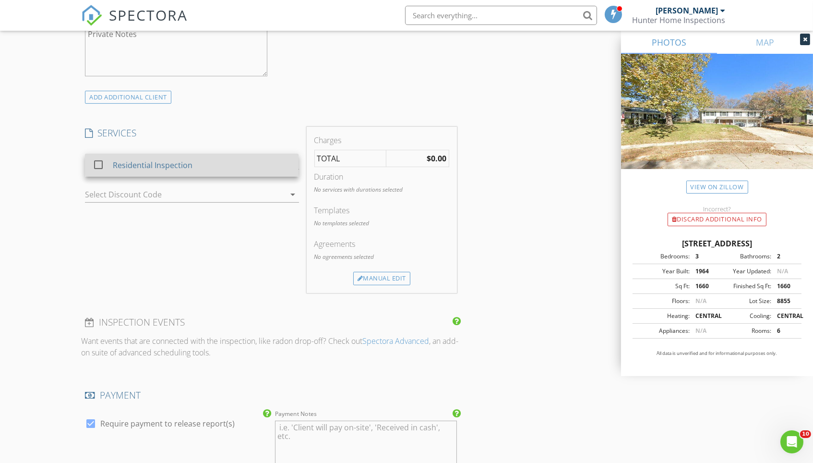
click at [218, 160] on div "Residential Inspection" at bounding box center [202, 165] width 178 height 19
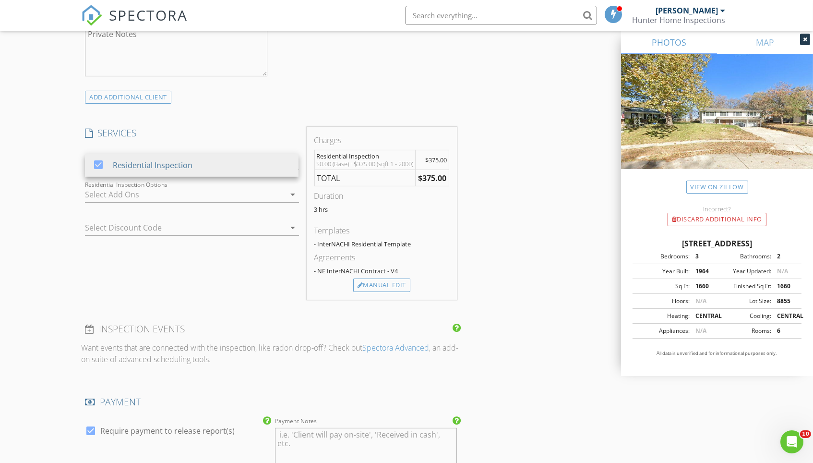
click at [531, 254] on div "INSPECTOR(S) check_box_outline_blank Matt Baker check_box Jason Doolittle PRIMA…" at bounding box center [406, 258] width 651 height 1682
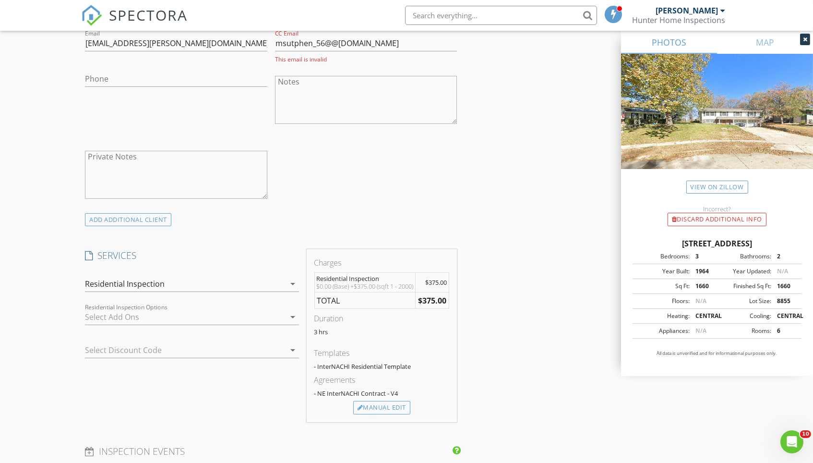
scroll to position [541, 0]
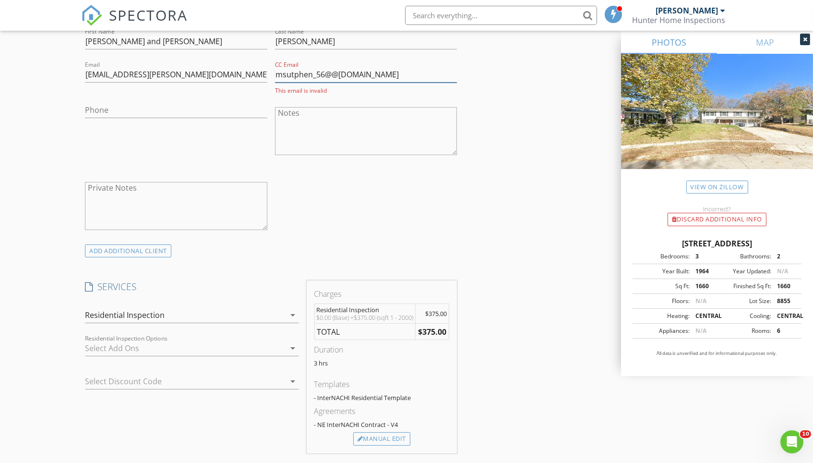
click at [332, 71] on input "msutphen_56@@hotmail.com" at bounding box center [366, 75] width 182 height 16
type input "msutphen_56@hotmail.com"
click at [509, 156] on div "INSPECTOR(S) check_box_outline_blank Matt Baker check_box Jason Doolittle PRIMA…" at bounding box center [406, 411] width 651 height 1682
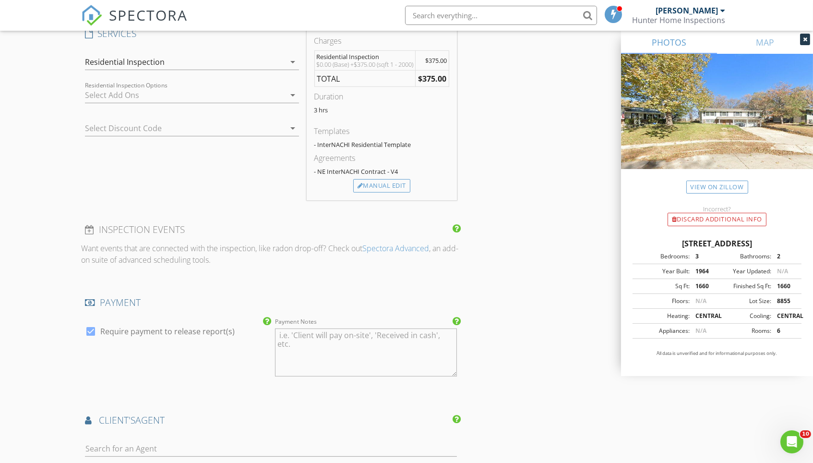
scroll to position [796, 0]
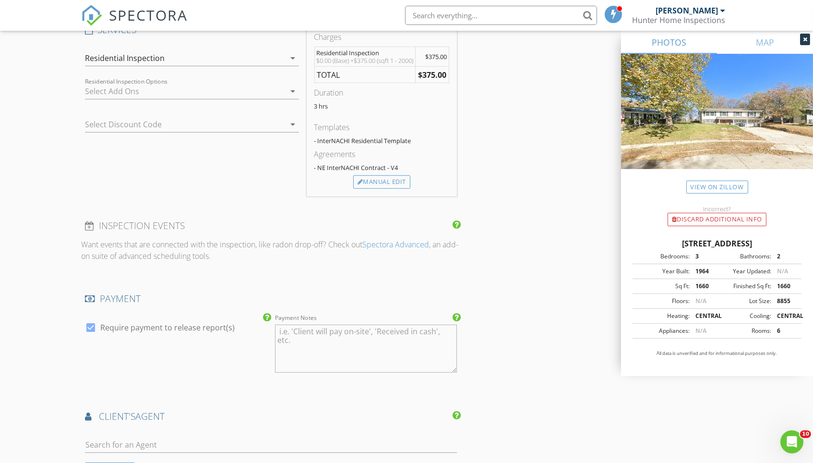
click at [164, 113] on div "Select Discount Code arrow_drop_down" at bounding box center [192, 126] width 214 height 31
click at [162, 117] on div at bounding box center [178, 124] width 187 height 15
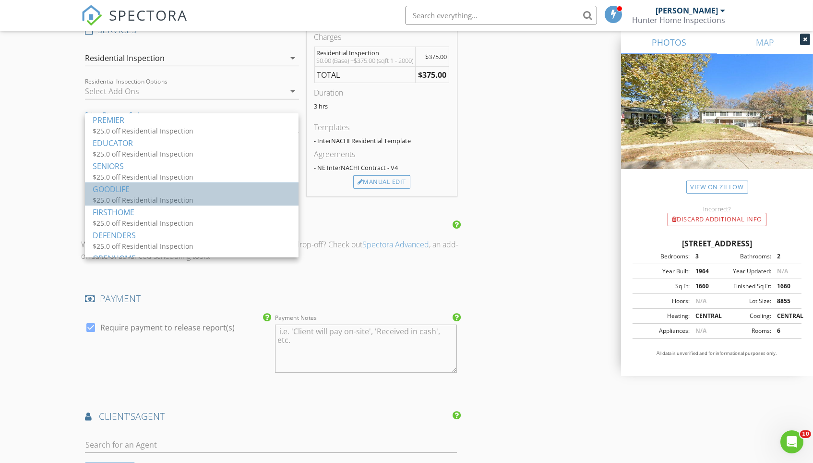
click at [175, 195] on div "$25.0 off Residential Inspection" at bounding box center [189, 200] width 192 height 10
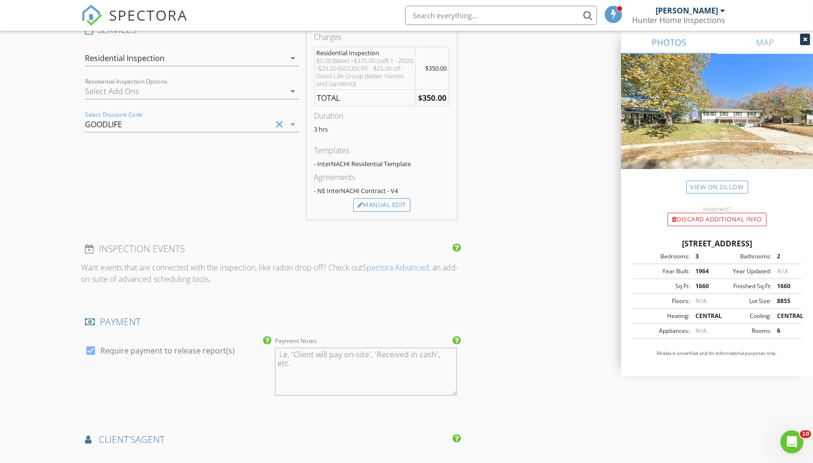
click at [514, 219] on div "INSPECTOR(S) check_box_outline_blank Matt Baker check_box Jason Doolittle PRIMA…" at bounding box center [406, 167] width 651 height 1703
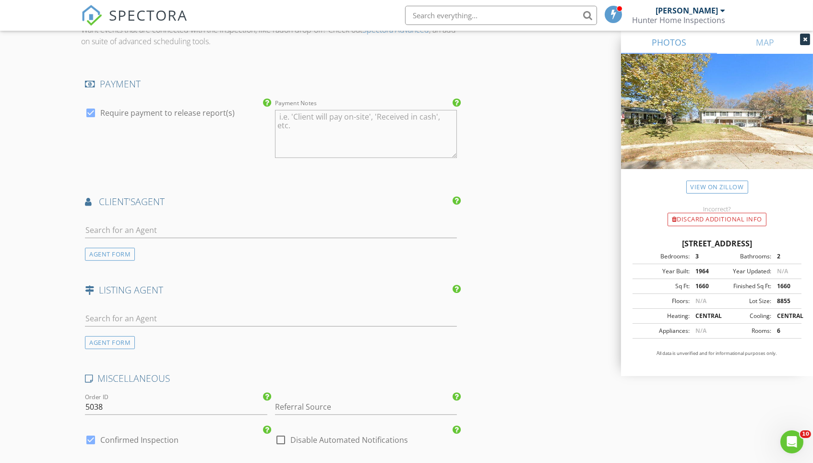
scroll to position [1037, 0]
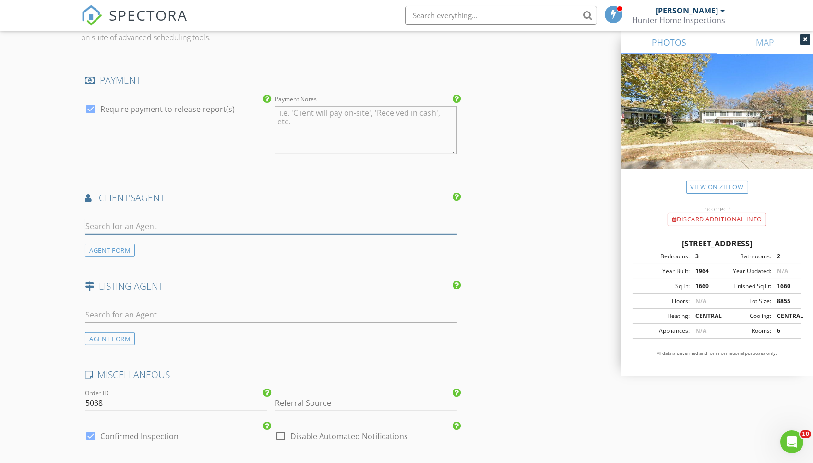
click at [210, 219] on input "text" at bounding box center [271, 226] width 372 height 16
type input "Cara Crawford"
click at [226, 241] on li "Cara Crawford Better Homes and Gardens R.E." at bounding box center [270, 247] width 371 height 27
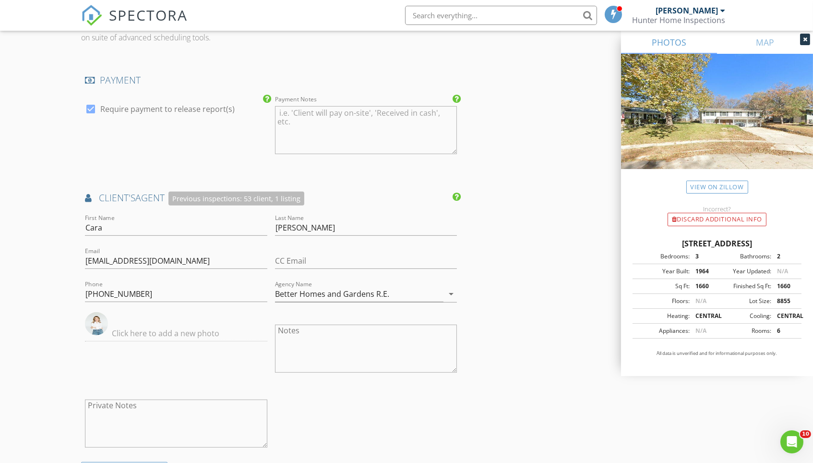
click at [514, 299] on div "INSPECTOR(S) check_box_outline_blank Matt Baker check_box Jason Doolittle PRIMA…" at bounding box center [406, 35] width 651 height 1922
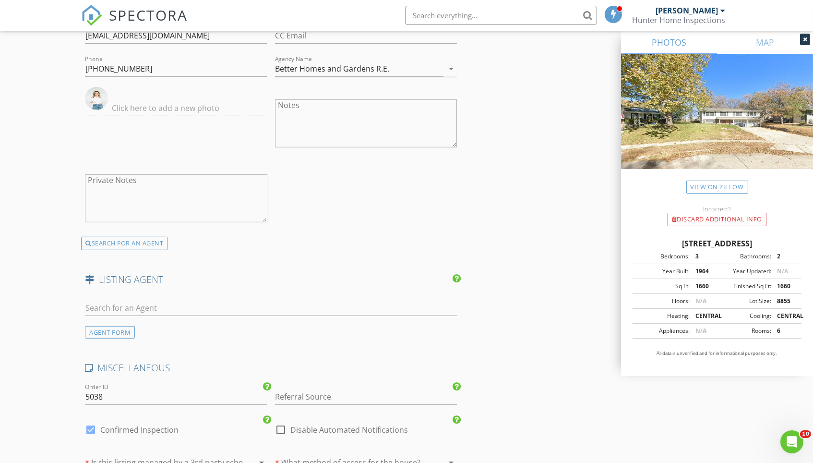
scroll to position [1266, 0]
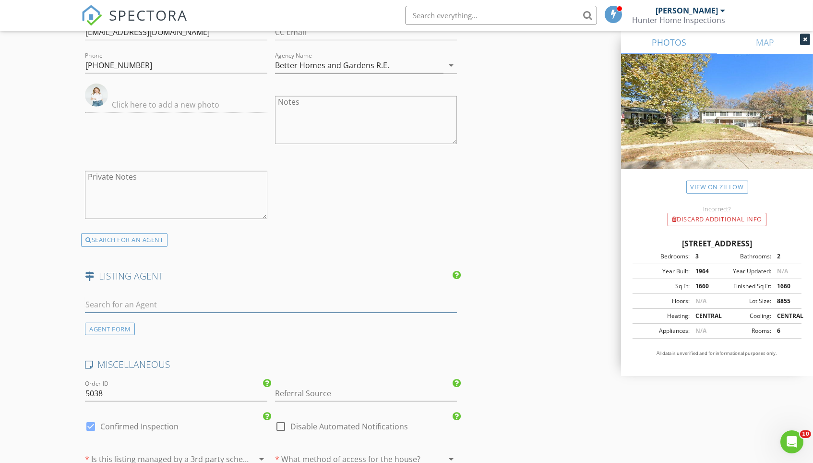
click at [209, 297] on input "text" at bounding box center [271, 305] width 372 height 16
click at [124, 297] on input "Ashley Cheney" at bounding box center [271, 305] width 372 height 16
type input "Ashley Cherney"
click at [183, 322] on li "Ashley Cherney Berkshire Hathaway" at bounding box center [270, 326] width 371 height 27
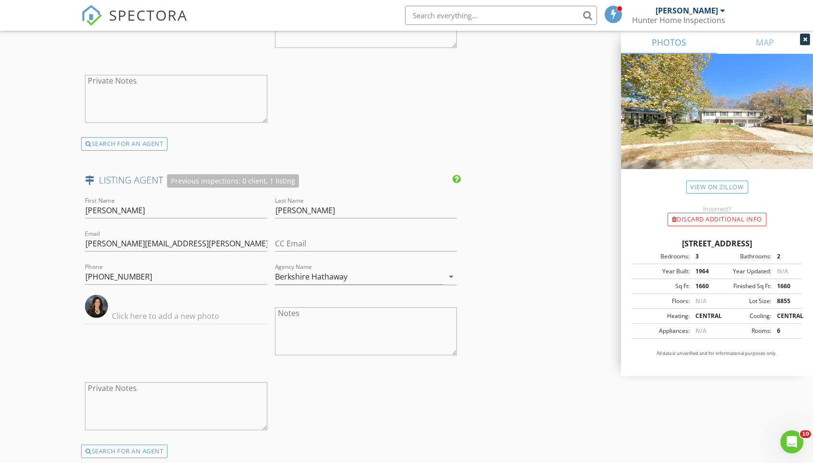
scroll to position [1369, 0]
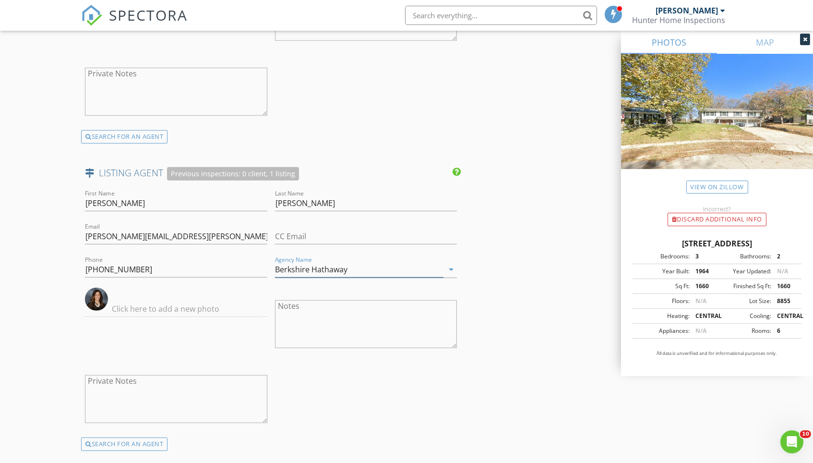
click at [327, 262] on input "Berkshire Hathaway" at bounding box center [359, 270] width 169 height 16
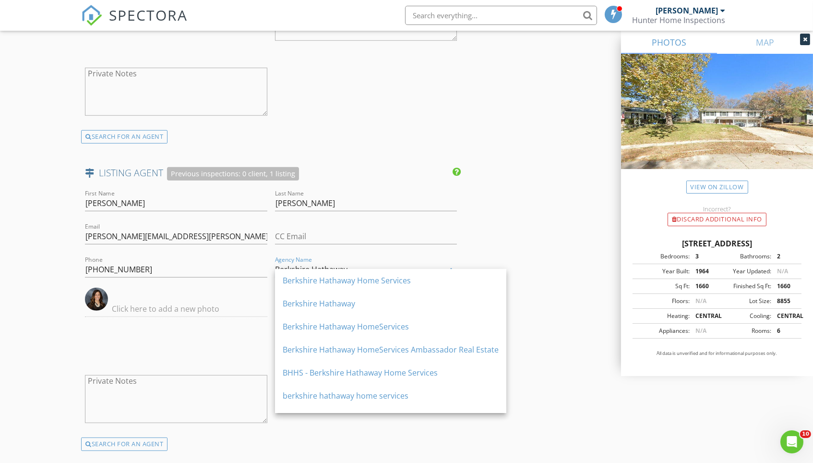
click at [327, 262] on input "Berkshire Hathaway" at bounding box center [359, 270] width 169 height 16
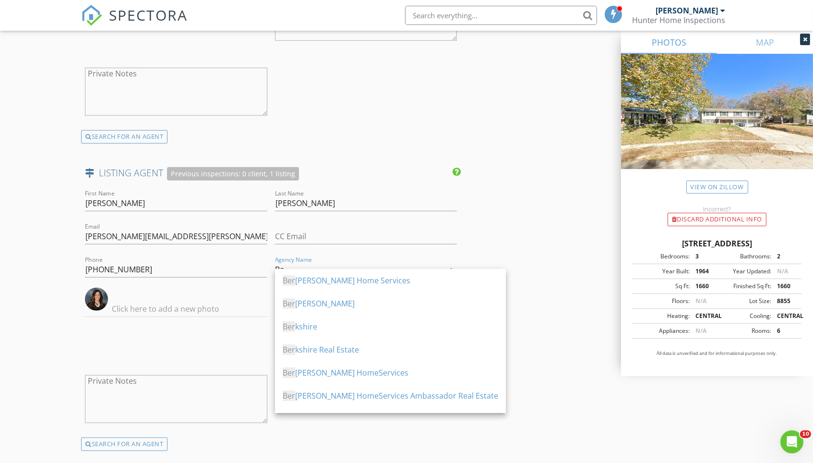
type input "B"
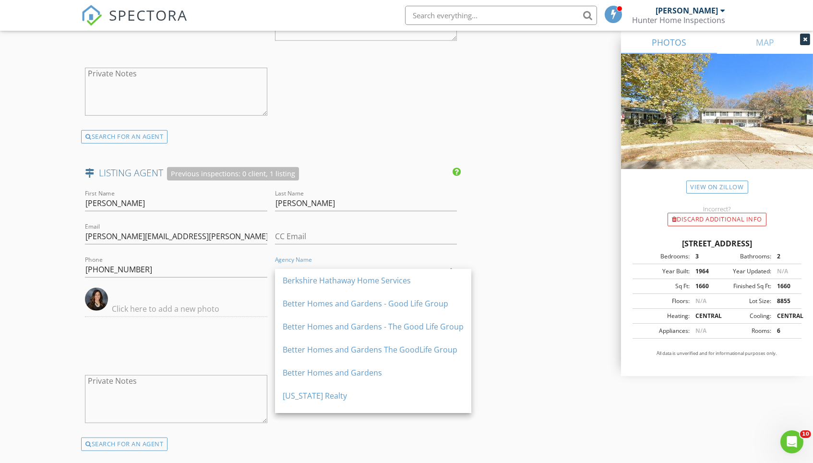
type input "exp"
click at [316, 262] on input "exp" at bounding box center [359, 270] width 169 height 16
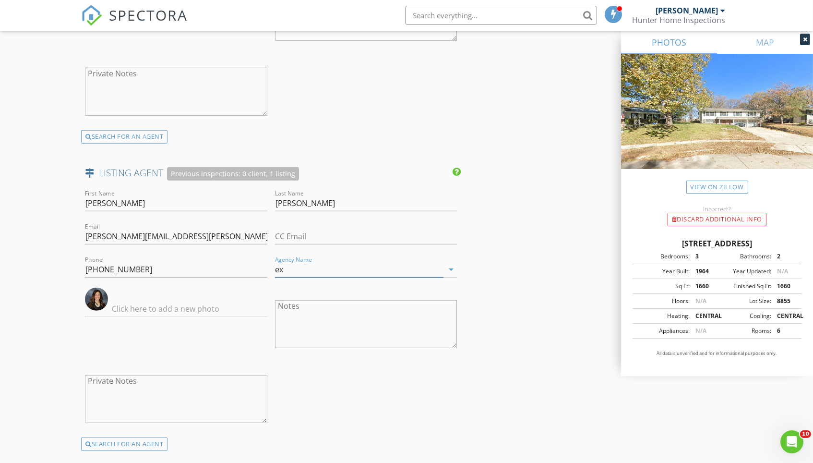
click at [318, 262] on input "ex" at bounding box center [359, 270] width 169 height 16
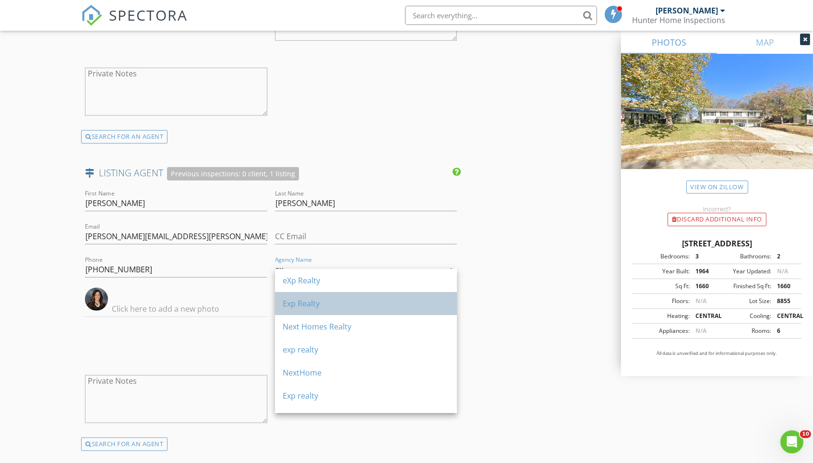
click at [301, 299] on div "Exp Realty" at bounding box center [366, 304] width 167 height 12
type input "Exp Realty"
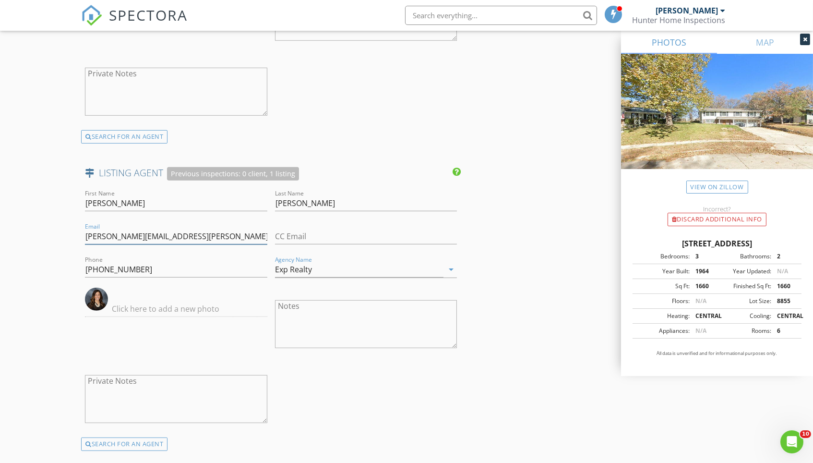
drag, startPoint x: 206, startPoint y: 225, endPoint x: 146, endPoint y: 227, distance: 59.6
type input "ashley.cherney@"
drag, startPoint x: 176, startPoint y: 229, endPoint x: 35, endPoint y: 224, distance: 141.7
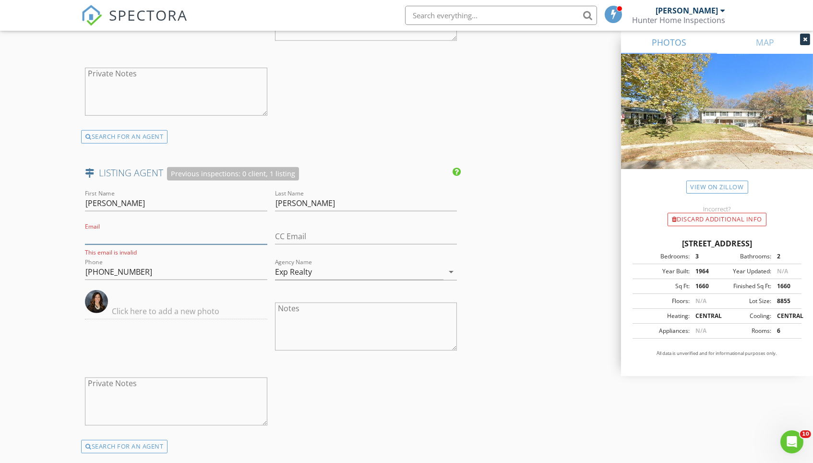
paste input "ashley.cherney@exprealty.com"
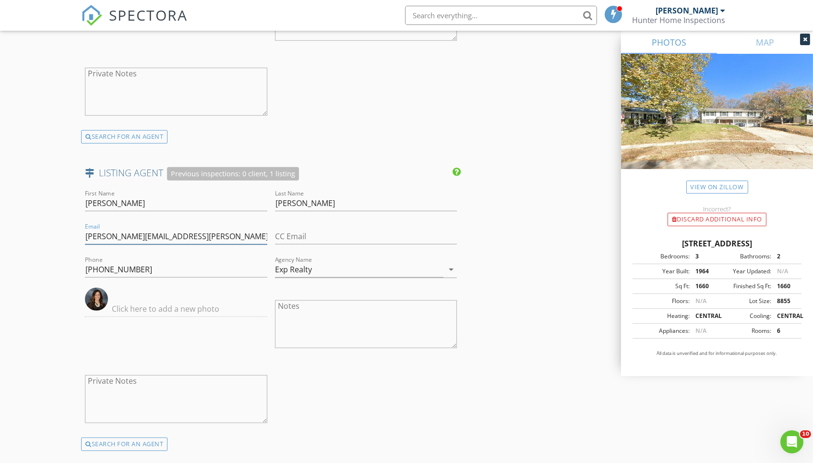
type input "ashley.cherney@exprealty.com"
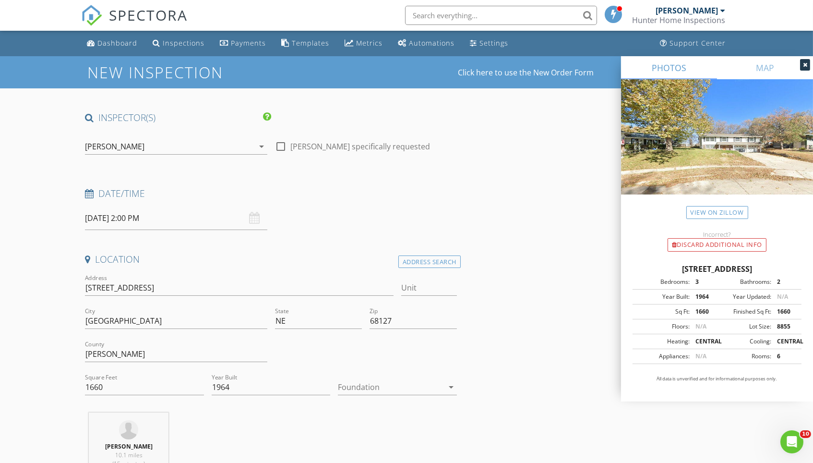
scroll to position [0, 0]
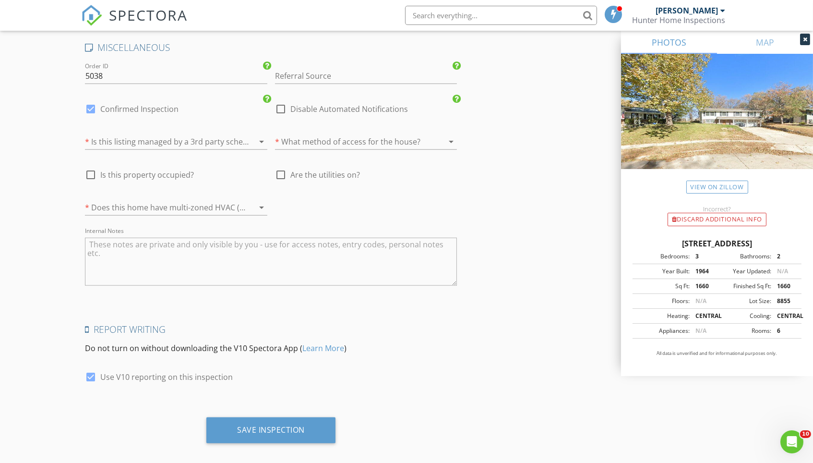
scroll to position [1801, 0]
click at [280, 425] on div "Save Inspection" at bounding box center [271, 430] width 68 height 10
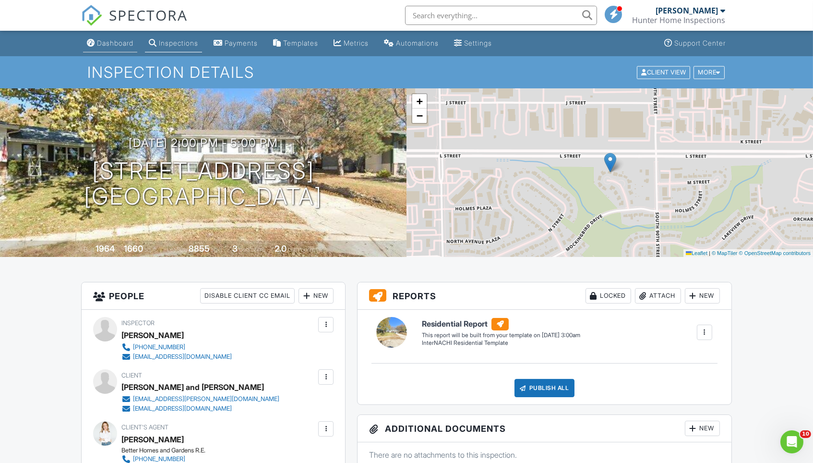
click at [127, 48] on link "Dashboard" at bounding box center [110, 44] width 54 height 18
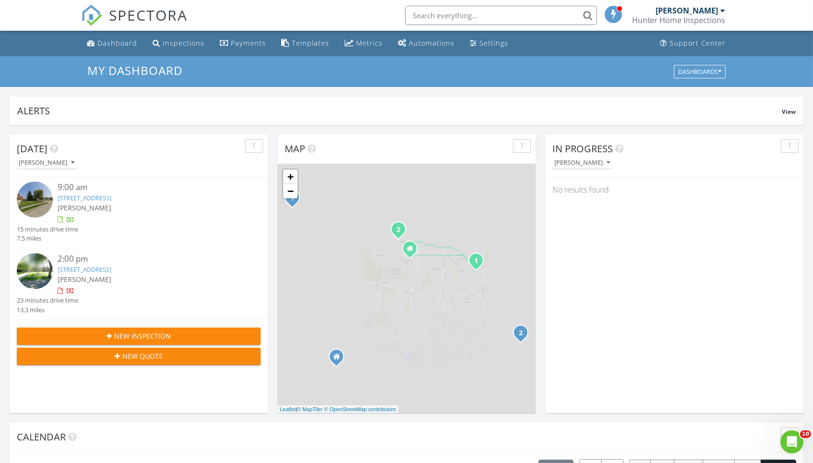
scroll to position [874, 814]
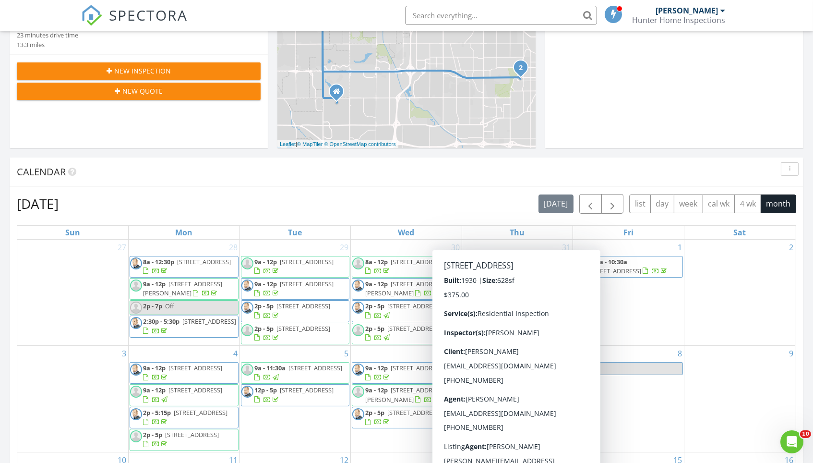
scroll to position [266, 0]
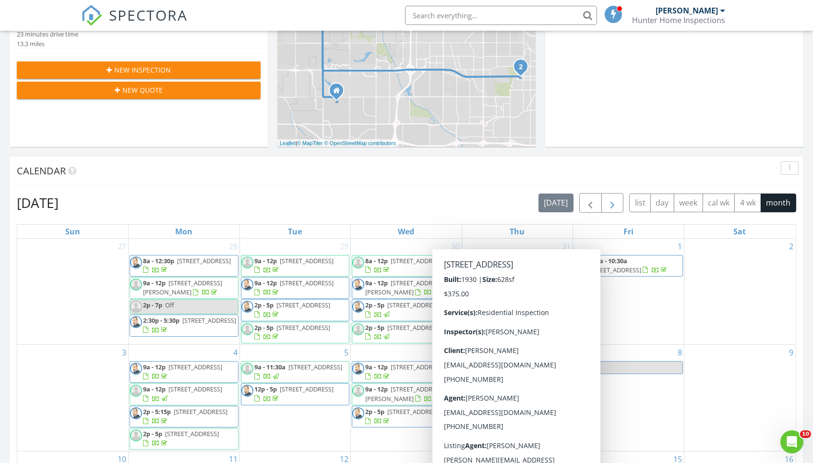
click at [614, 197] on span "button" at bounding box center [613, 203] width 12 height 12
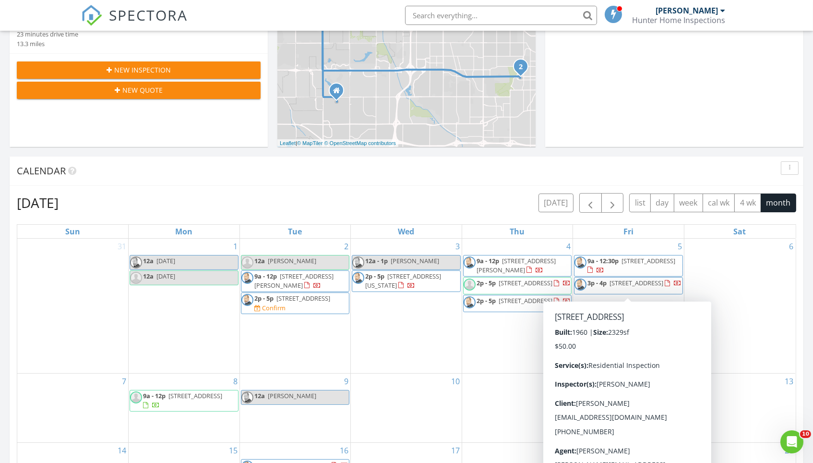
scroll to position [407, 0]
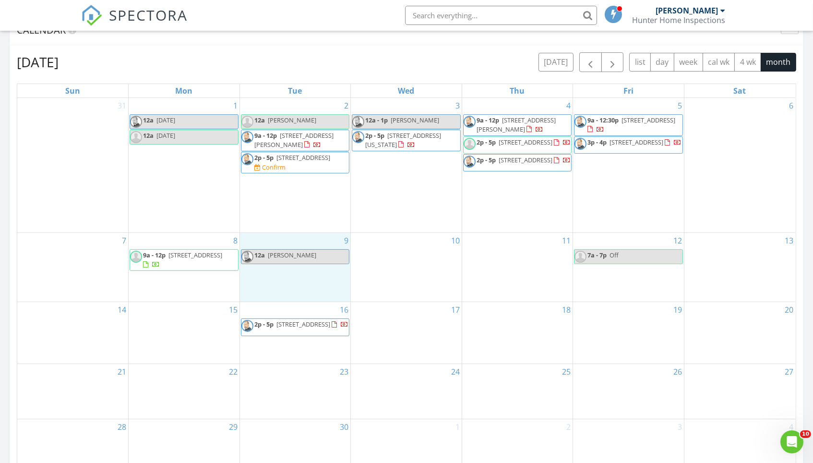
click at [309, 258] on div "9 12a Erin Strunk" at bounding box center [295, 267] width 111 height 69
click at [311, 219] on link "Inspection" at bounding box center [294, 218] width 49 height 15
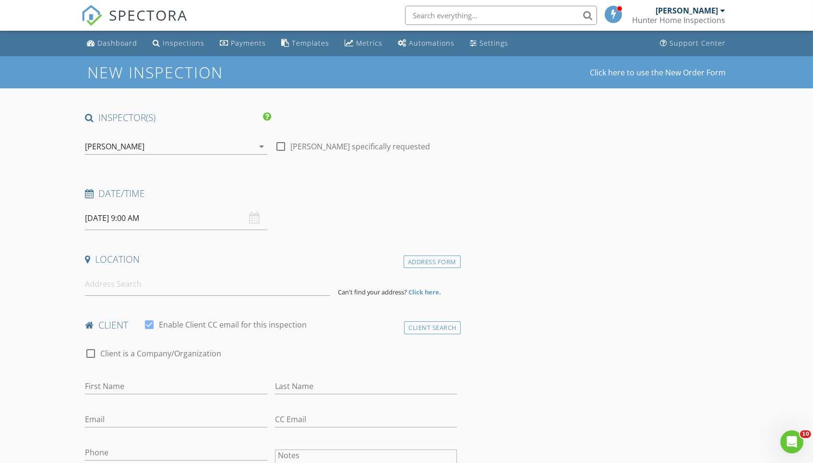
click at [187, 209] on input "[DATE] 9:00 AM" at bounding box center [176, 218] width 182 height 24
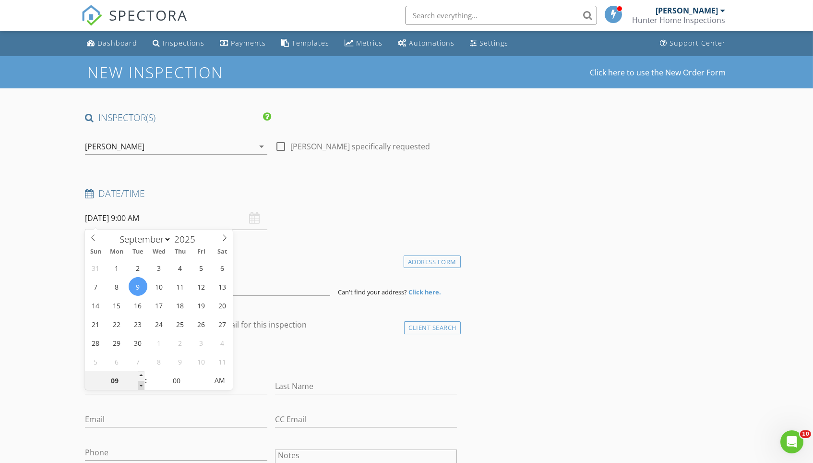
type input "[DATE] 8:00 AM"
type input "08"
click at [141, 383] on span at bounding box center [141, 386] width 7 height 10
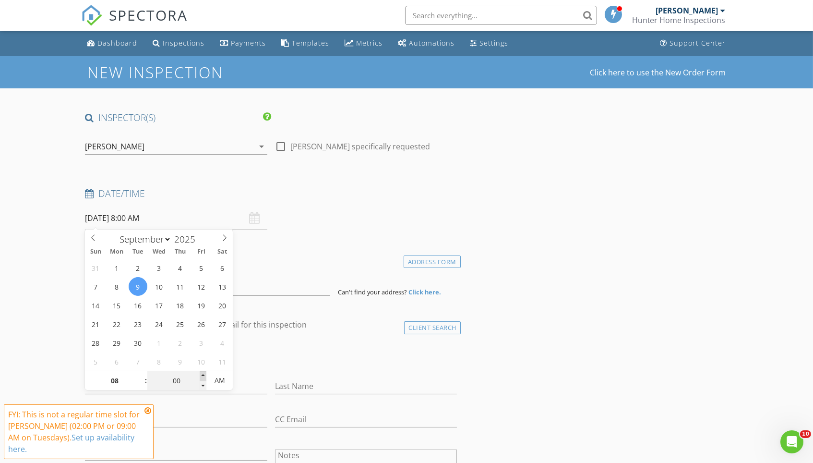
type input "[DATE] 8:05 AM"
type input "05"
click at [203, 374] on span at bounding box center [203, 376] width 7 height 10
type input "[DATE] 8:10 AM"
type input "10"
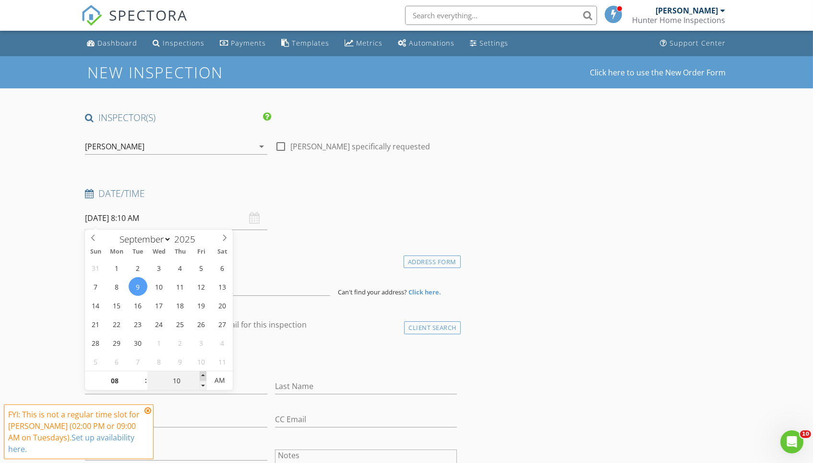
click at [203, 374] on span at bounding box center [203, 376] width 7 height 10
type input "[DATE] 8:15 AM"
type input "15"
click at [203, 374] on span at bounding box center [203, 376] width 7 height 10
type input "[DATE] 8:20 AM"
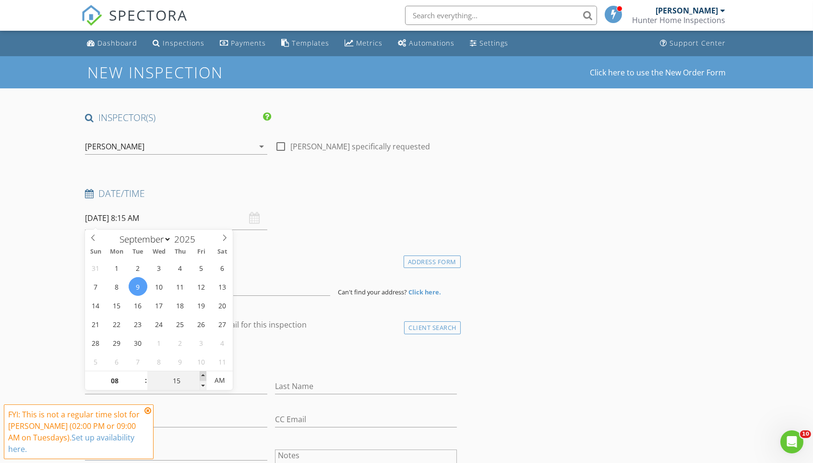
type input "20"
click at [203, 374] on span at bounding box center [203, 376] width 7 height 10
type input "[DATE] 8:25 AM"
type input "25"
click at [203, 374] on span at bounding box center [203, 376] width 7 height 10
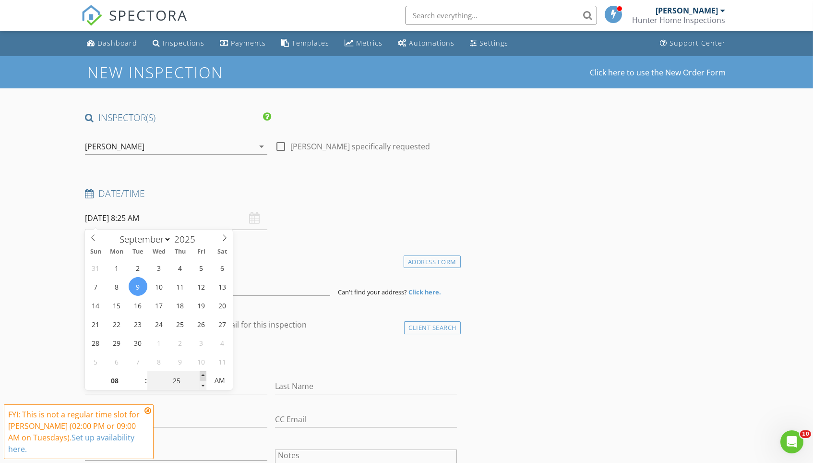
type input "[DATE] 8:30 AM"
type input "30"
click at [203, 374] on span at bounding box center [203, 376] width 7 height 10
click at [149, 414] on icon at bounding box center [148, 411] width 7 height 8
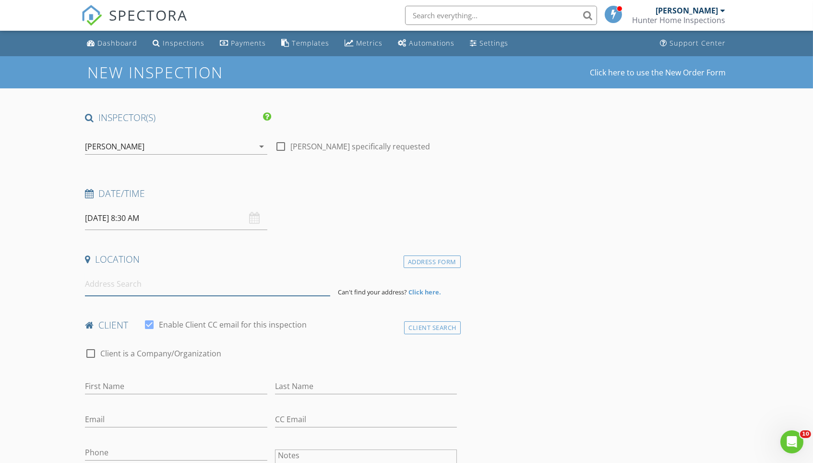
click at [116, 286] on input at bounding box center [207, 284] width 245 height 24
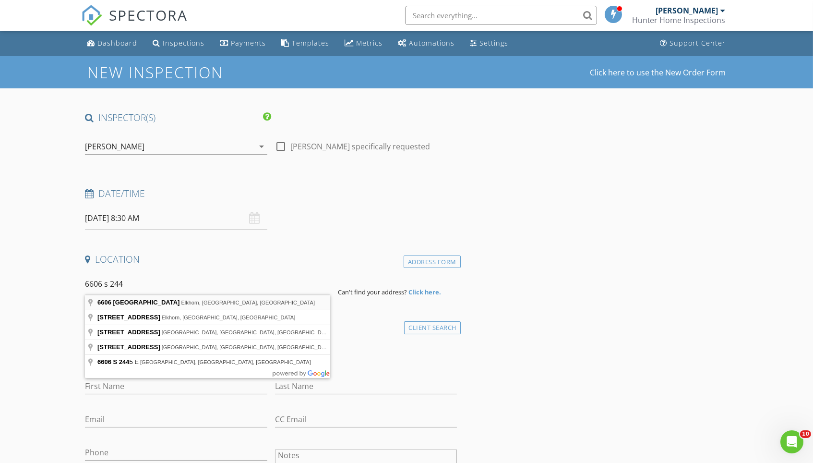
type input "6606 South 244th Plaza, Elkhorn, NE, USA"
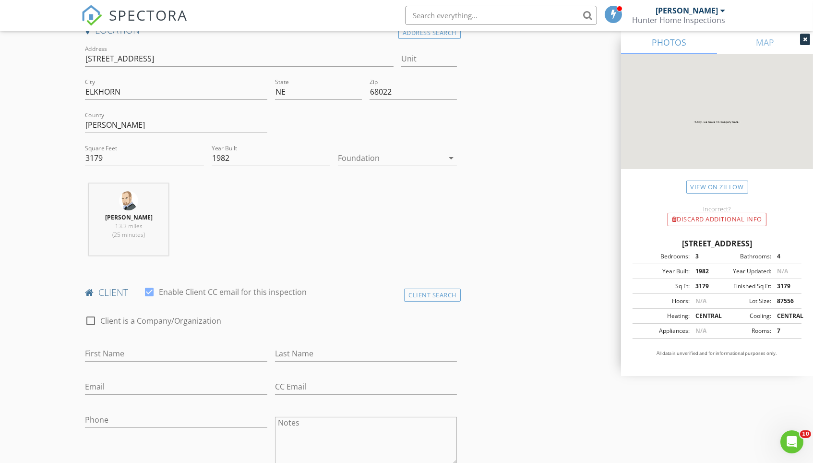
scroll to position [261, 0]
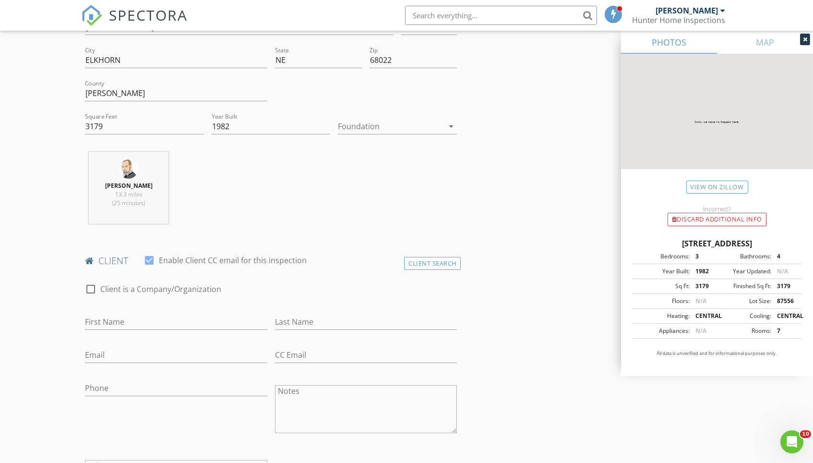
click at [199, 310] on div "First Name" at bounding box center [176, 323] width 182 height 31
click at [168, 319] on input "First Name" at bounding box center [176, 322] width 182 height 16
type input "[PERSON_NAME] and [PERSON_NAME]"
type input "[DEMOGRAPHIC_DATA]"
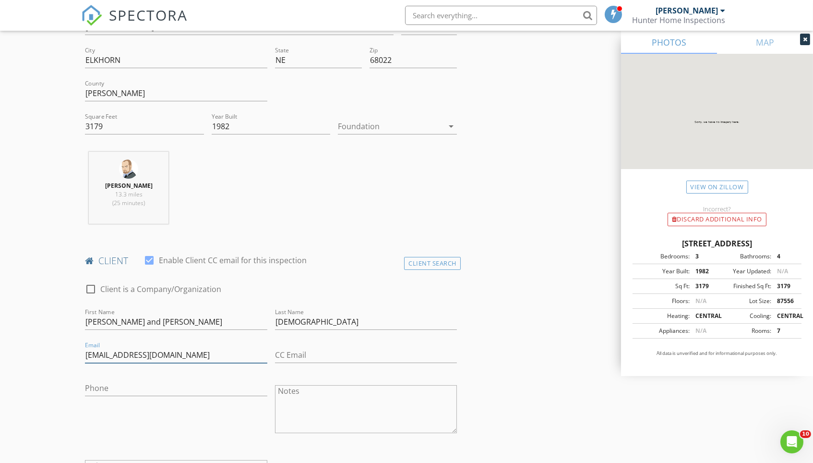
type input "lindaprorok@gmail.com"
click at [299, 360] on div "CC Email" at bounding box center [366, 359] width 182 height 25
type input "gdprook@gmail.com"
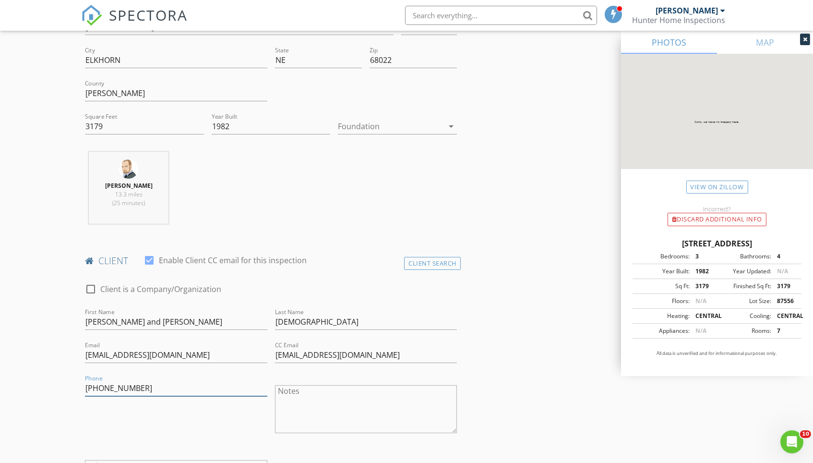
type input "402-740-4036"
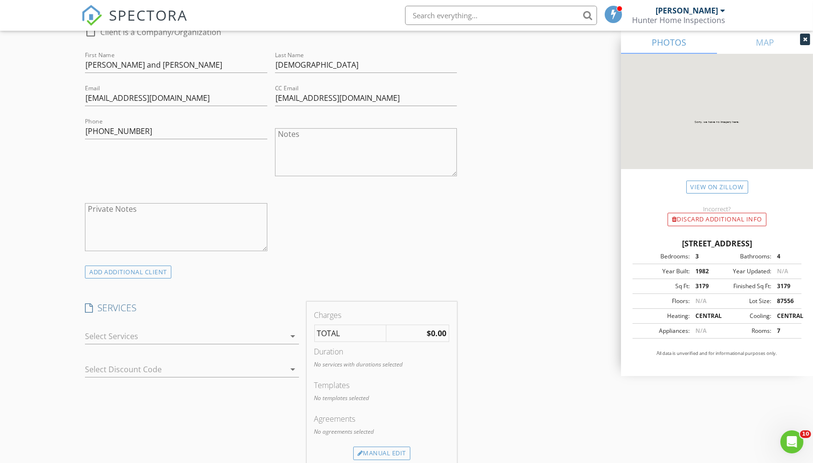
scroll to position [523, 0]
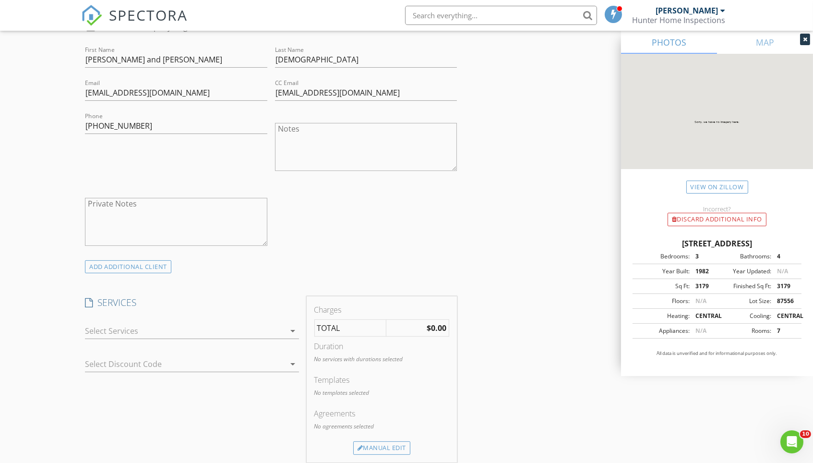
click at [215, 338] on div "arrow_drop_down" at bounding box center [192, 335] width 214 height 25
click at [216, 330] on div at bounding box center [185, 330] width 200 height 15
click at [216, 330] on div "Residential Inspection" at bounding box center [202, 334] width 178 height 19
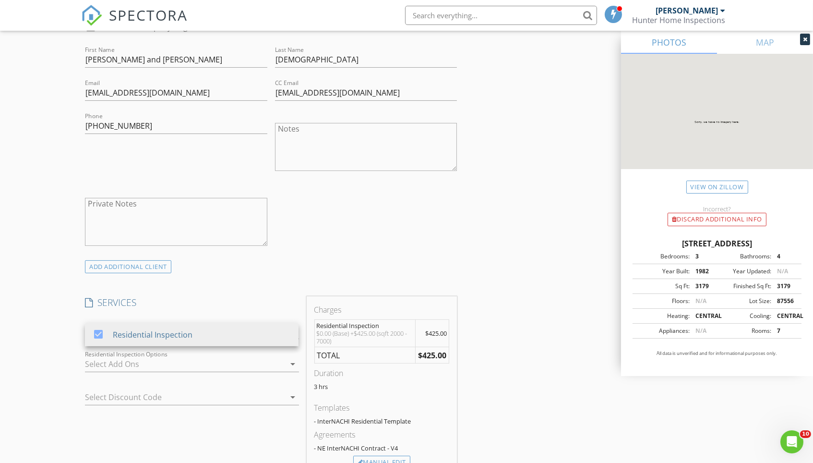
click at [491, 357] on div "INSPECTOR(S) check_box Matt Baker PRIMARY check_box_outline_blank Jason Doolitt…" at bounding box center [406, 433] width 651 height 1688
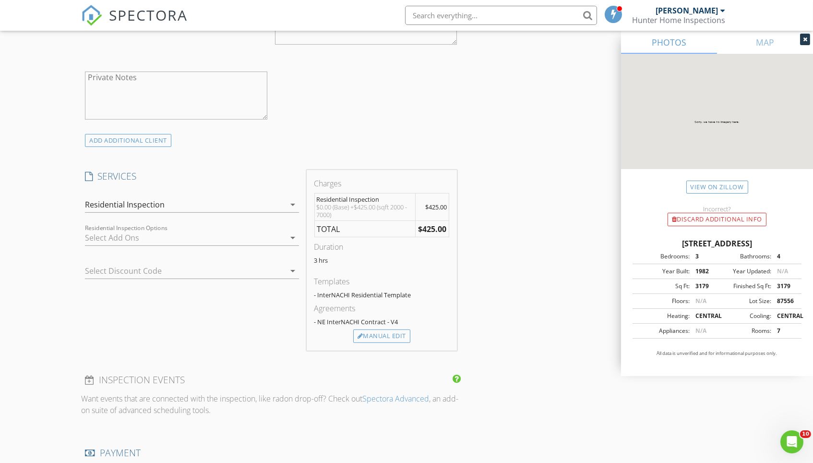
scroll to position [651, 0]
click at [172, 271] on div at bounding box center [178, 268] width 187 height 15
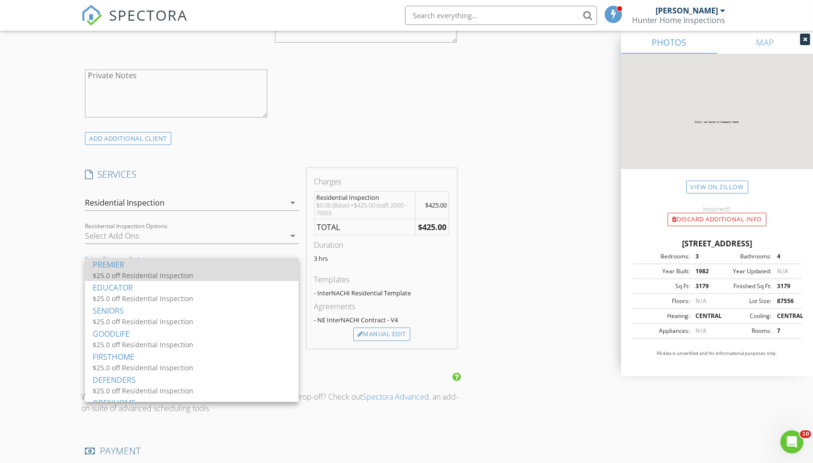
click at [177, 278] on div "$25.0 off Residential Inspection" at bounding box center [189, 275] width 192 height 10
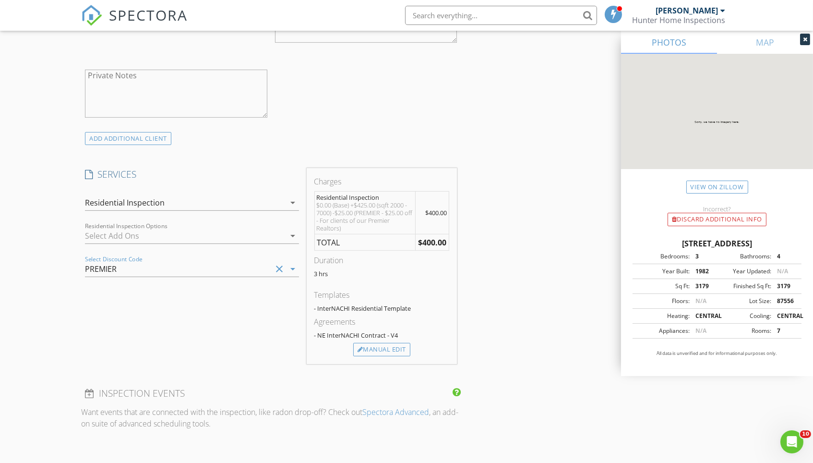
click at [468, 294] on div "INSPECTOR(S) check_box Matt Baker PRIMARY check_box_outline_blank Jason Doolitt…" at bounding box center [406, 311] width 651 height 1703
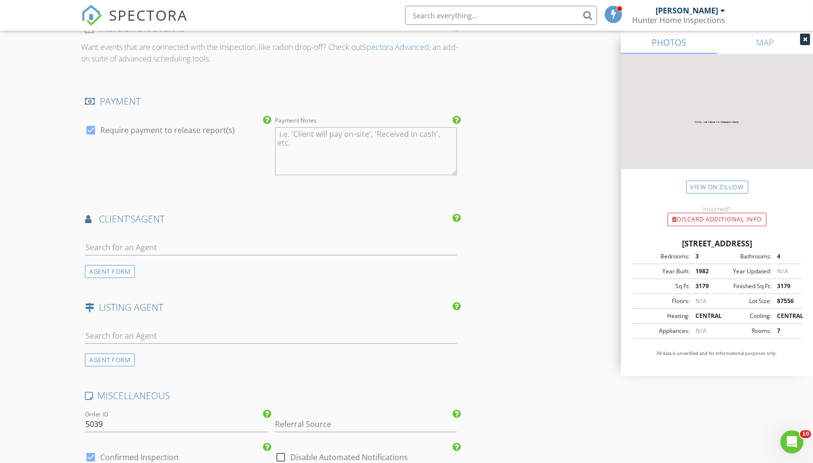
scroll to position [1017, 0]
click at [277, 239] on input "text" at bounding box center [271, 247] width 372 height 16
type input "erin st"
click at [274, 260] on li "Erin Strunk PJ Morgan Real Estate" at bounding box center [270, 267] width 371 height 27
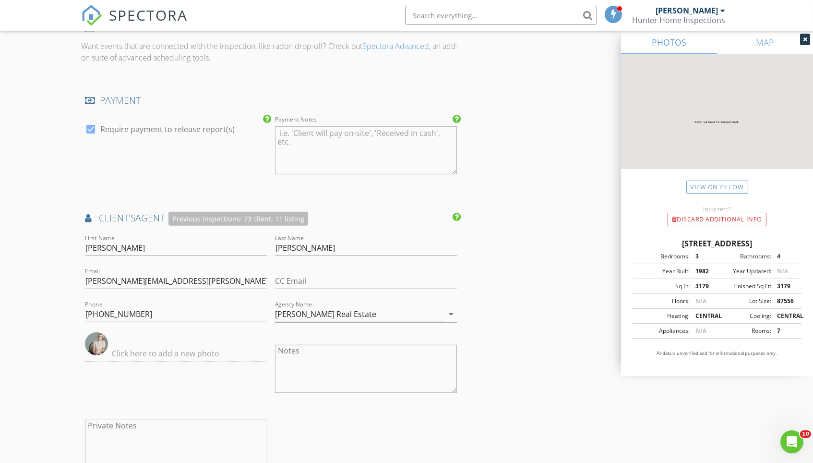
click at [511, 312] on div "INSPECTOR(S) check_box Matt Baker PRIMARY check_box_outline_blank Jason Doolitt…" at bounding box center [406, 55] width 651 height 1922
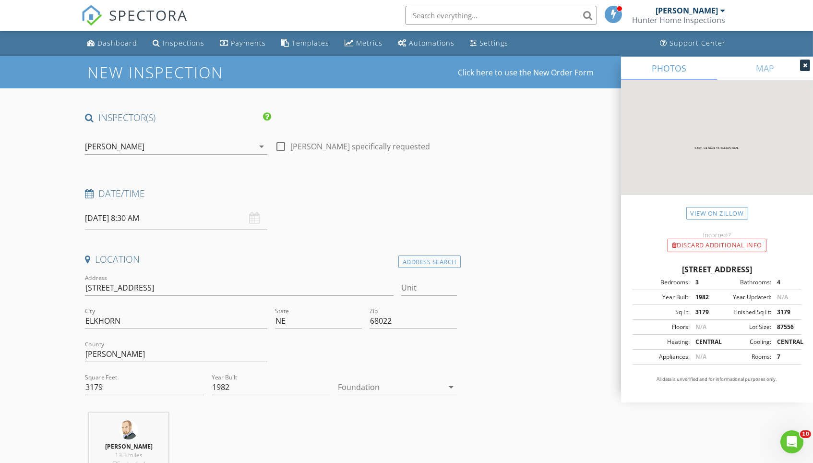
scroll to position [0, 0]
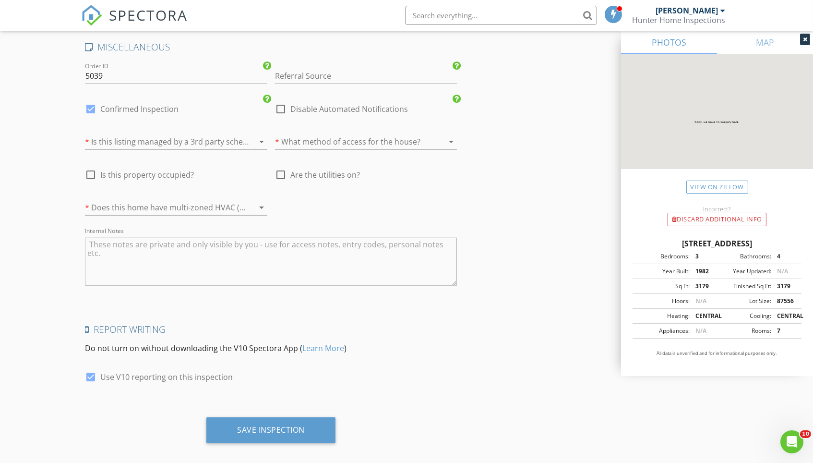
scroll to position [1583, 0]
click at [89, 101] on div at bounding box center [91, 109] width 16 height 16
checkbox input "false"
checkbox input "true"
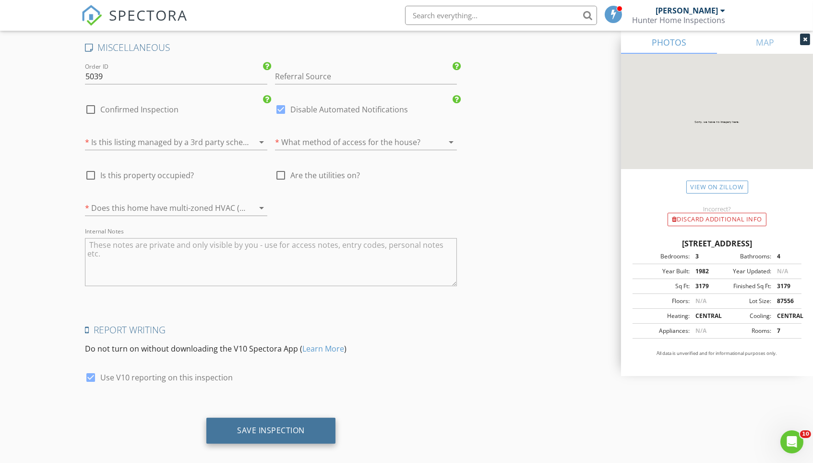
click at [267, 418] on div "Save Inspection" at bounding box center [270, 431] width 129 height 26
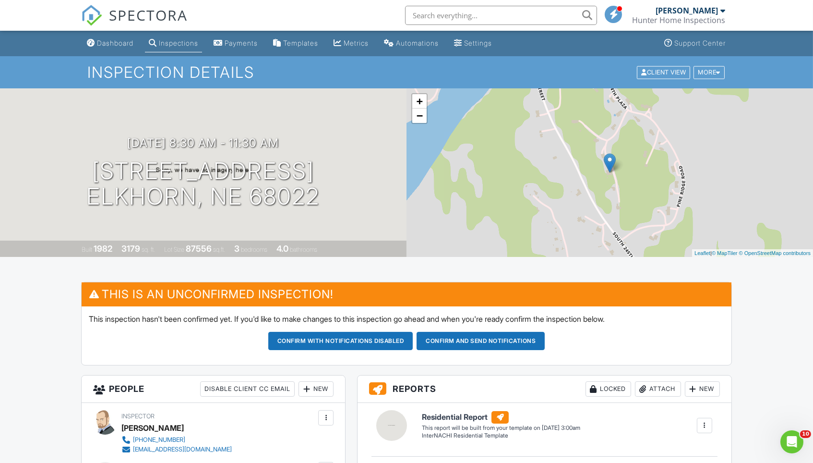
click at [133, 44] on div "Dashboard" at bounding box center [115, 43] width 36 height 8
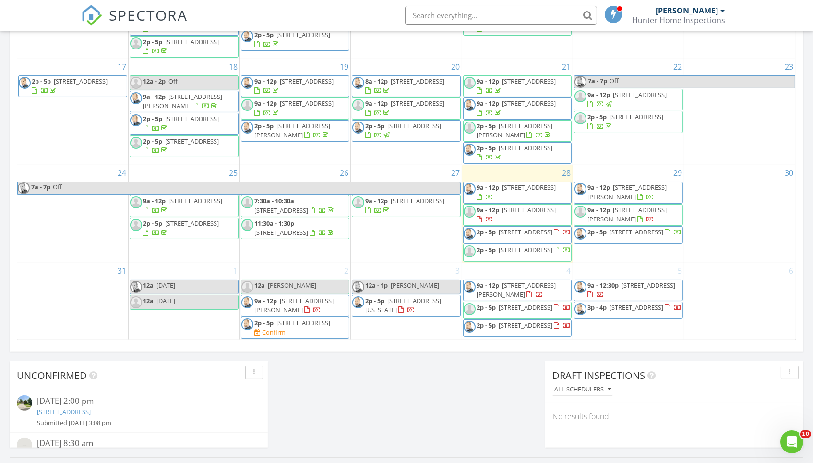
scroll to position [236, 0]
click at [283, 319] on span "[STREET_ADDRESS]" at bounding box center [304, 322] width 54 height 9
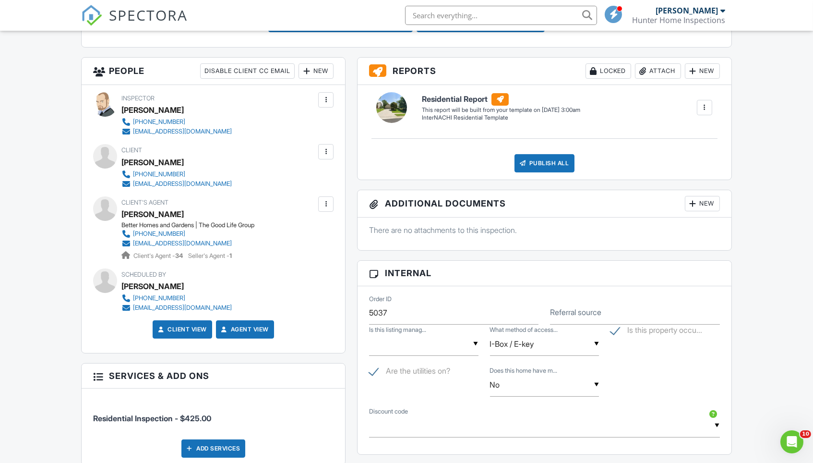
scroll to position [319, 0]
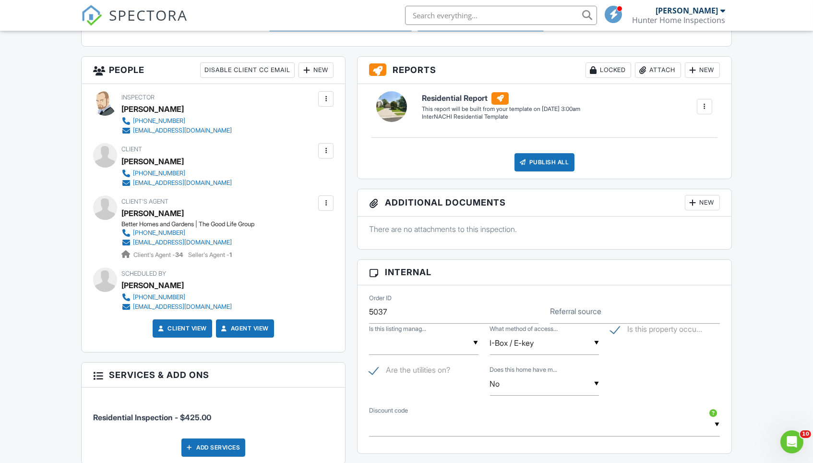
click at [322, 64] on div "New" at bounding box center [316, 69] width 35 height 15
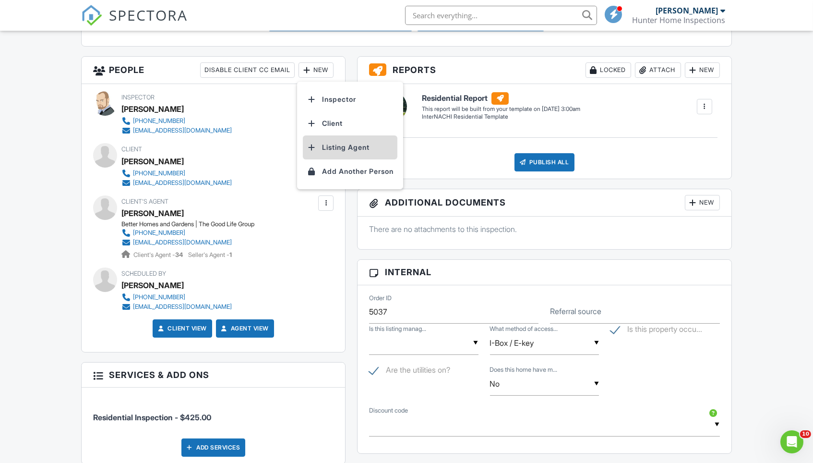
click at [348, 145] on li "Listing Agent" at bounding box center [350, 147] width 95 height 24
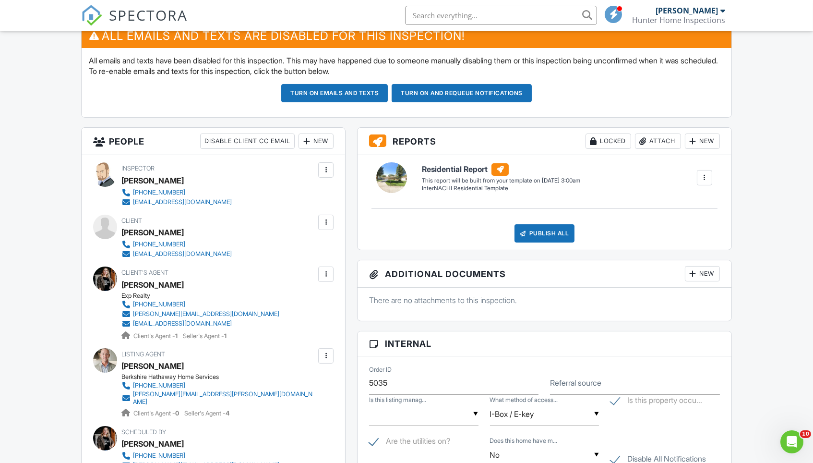
scroll to position [246, 0]
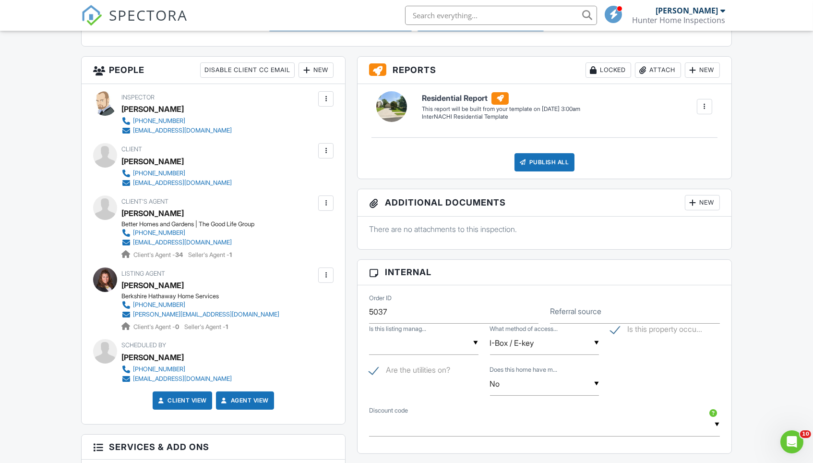
click at [762, 309] on div "Dashboard Inspections Payments Templates Metrics Automations Settings Support C…" at bounding box center [406, 371] width 813 height 1319
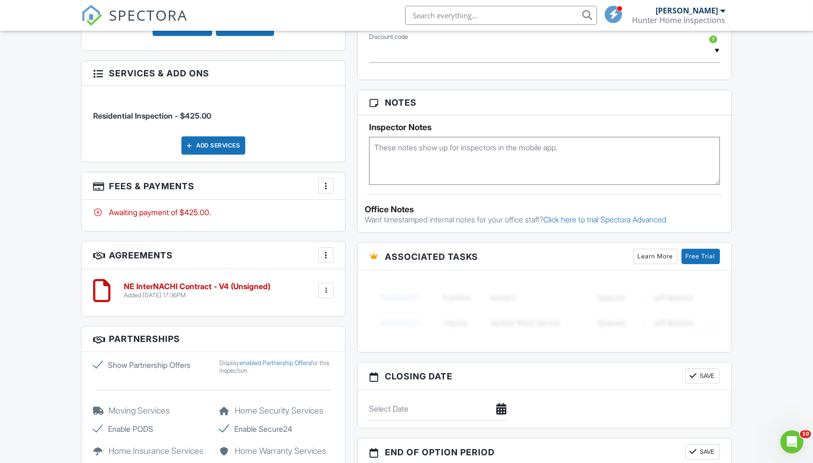
scroll to position [688, 0]
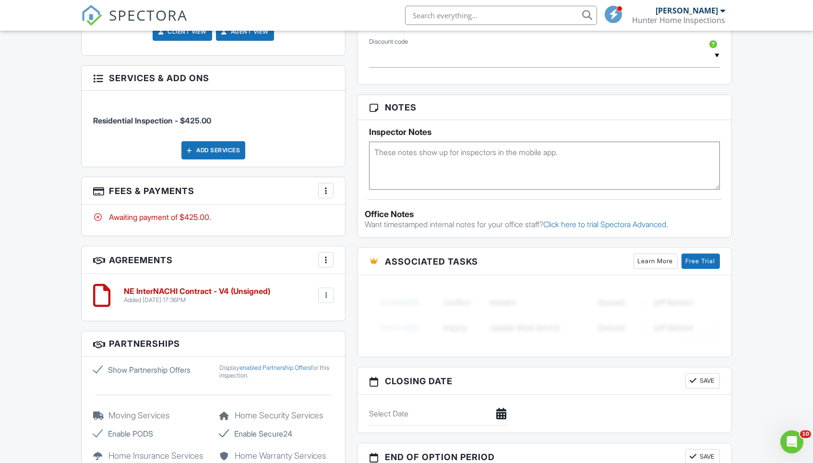
click at [318, 187] on div "More" at bounding box center [325, 190] width 15 height 15
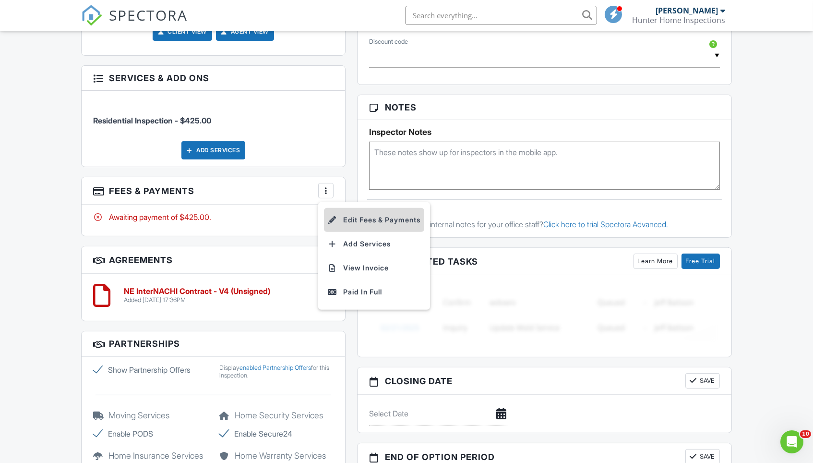
click at [378, 221] on li "Edit Fees & Payments" at bounding box center [374, 220] width 100 height 24
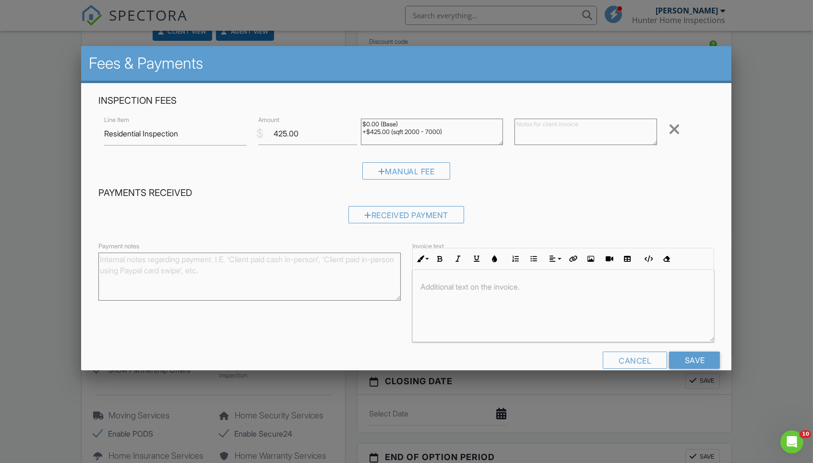
click at [403, 160] on div "Inspection Fees Line Item Residential Inspection $ Amount 425.00 $0.00 (Base) +…" at bounding box center [407, 141] width 628 height 92
click at [416, 165] on div "Manual Fee" at bounding box center [407, 170] width 88 height 17
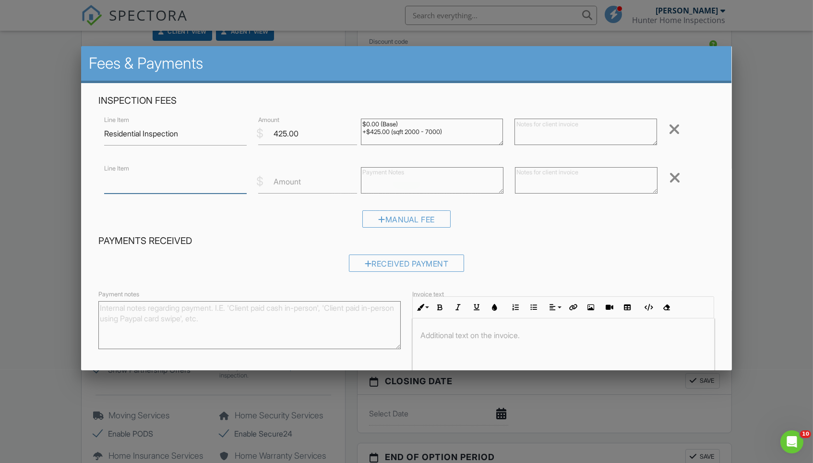
click at [174, 186] on input "Line Item" at bounding box center [175, 182] width 143 height 24
type input "Good Life Group Discount"
type input "-25"
drag, startPoint x: 464, startPoint y: 133, endPoint x: 351, endPoint y: 113, distance: 114.7
click at [351, 114] on div "Line Item Residential Inspection $ Amount 425.00 $0.00 (Base) +$425.00 (sqft 20…" at bounding box center [406, 133] width 616 height 38
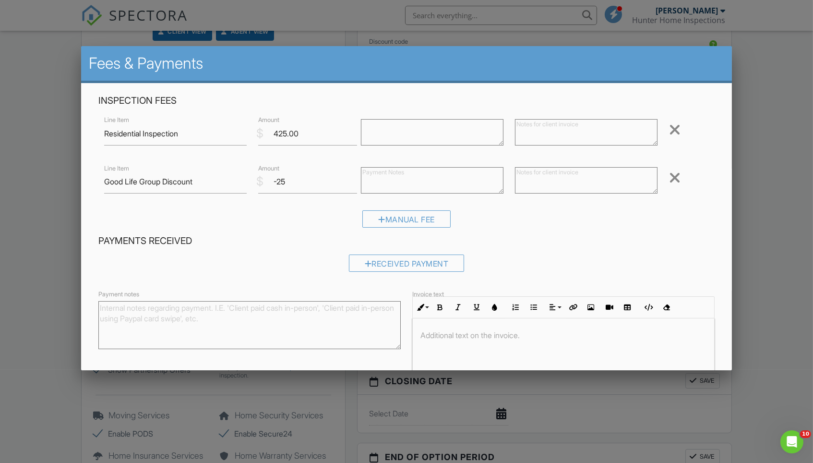
click at [628, 236] on h4 "Payments Received" at bounding box center [406, 241] width 616 height 12
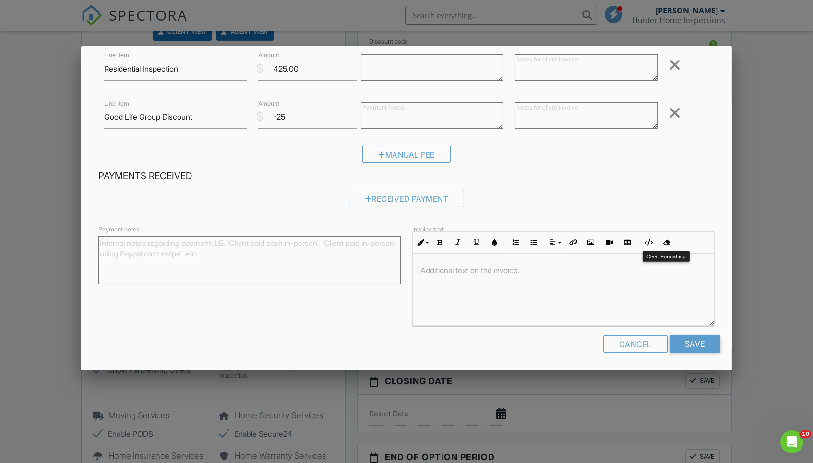
scroll to position [64, 0]
click at [689, 341] on input "Save" at bounding box center [695, 344] width 51 height 17
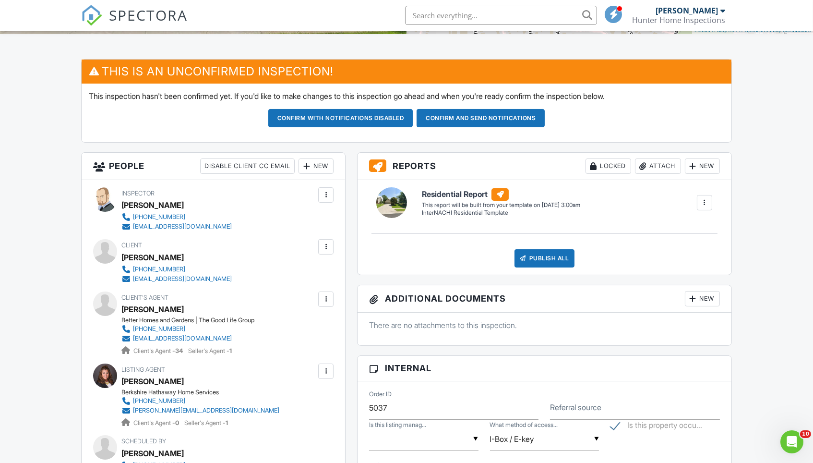
scroll to position [154, 0]
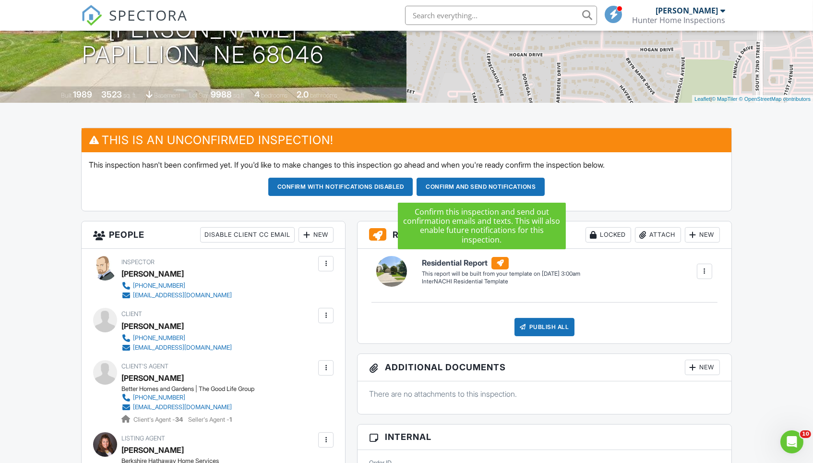
click at [413, 186] on button "Confirm and send notifications" at bounding box center [340, 187] width 145 height 18
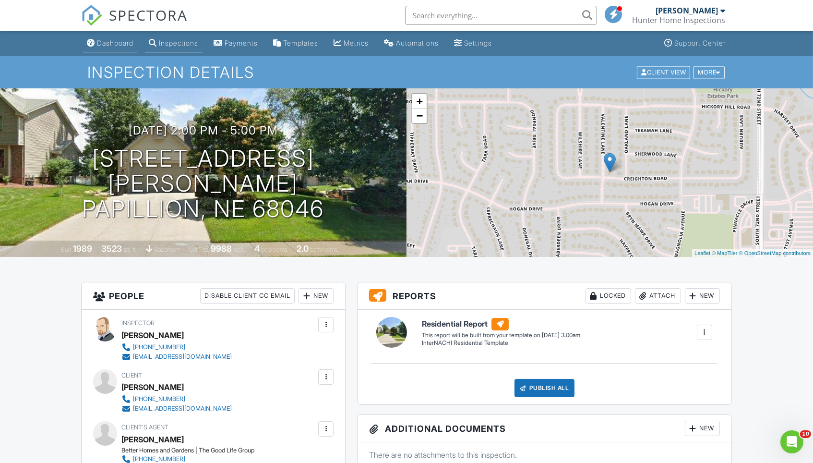
click at [108, 46] on div "Dashboard" at bounding box center [115, 43] width 36 height 8
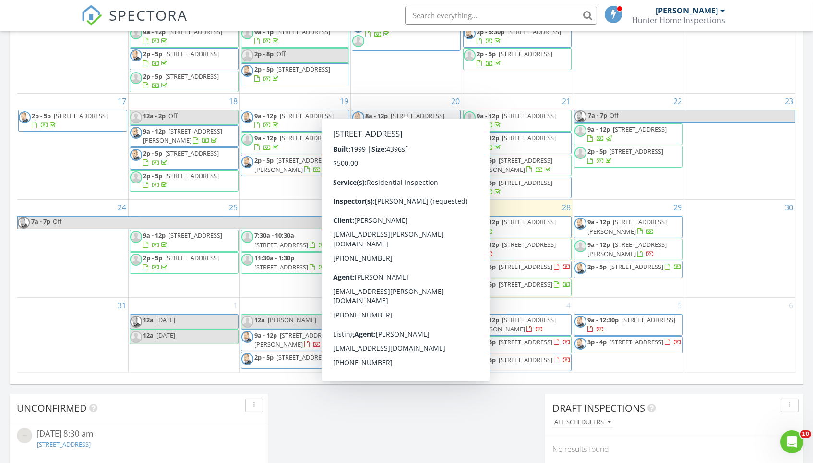
scroll to position [521, 0]
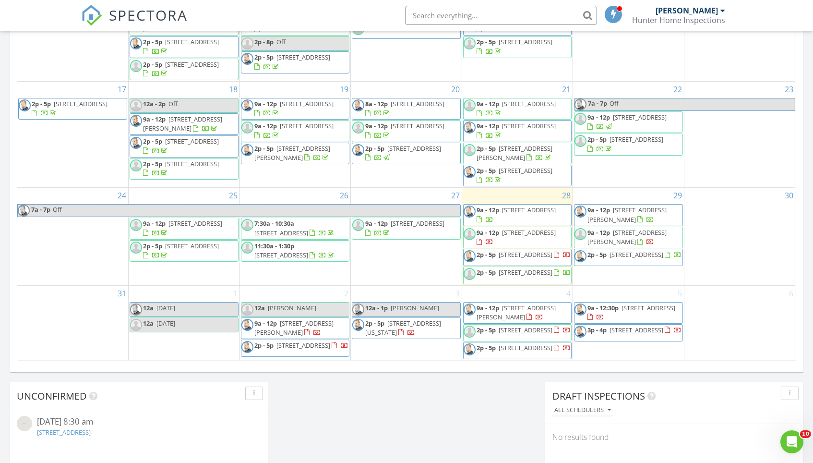
click at [409, 432] on div "Today Matt Baker 9:00 am 15670 King St, Bennington, NE 68007 Matt Baker 15 minu…" at bounding box center [406, 41] width 813 height 874
click at [437, 302] on link "12a - 1p Molly Meyer" at bounding box center [406, 309] width 109 height 15
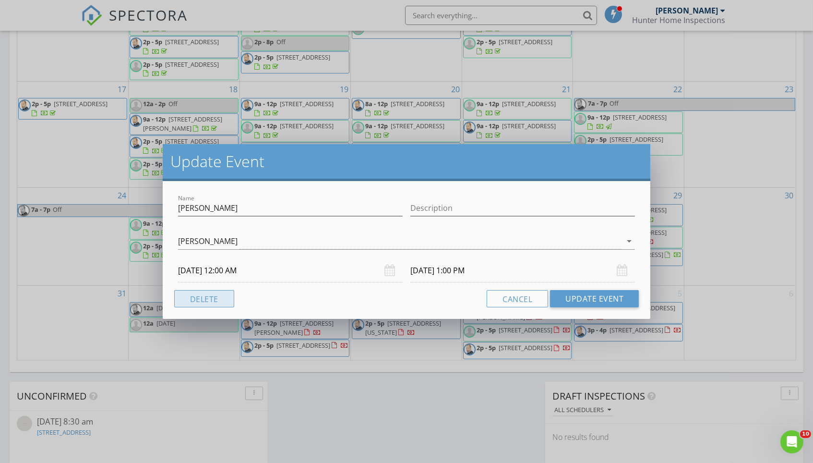
click at [203, 299] on button "Delete" at bounding box center [204, 298] width 60 height 17
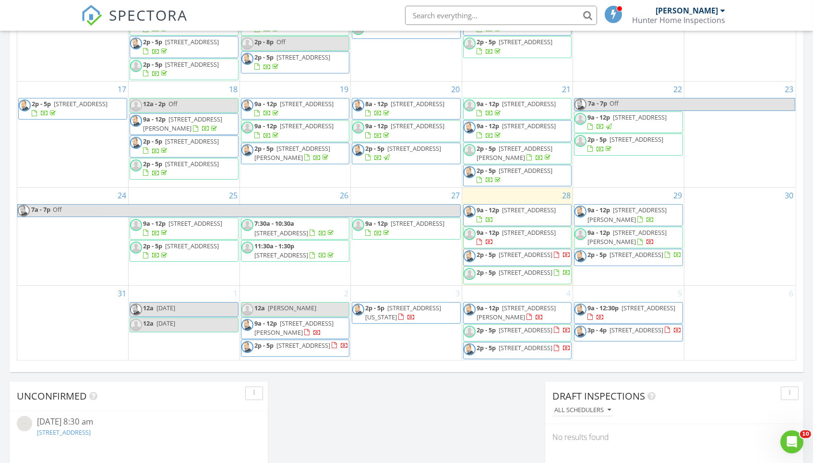
click at [405, 408] on div "Today Matt Baker 9:00 am 15670 King St, Bennington, NE 68007 Matt Baker 15 minu…" at bounding box center [406, 41] width 813 height 874
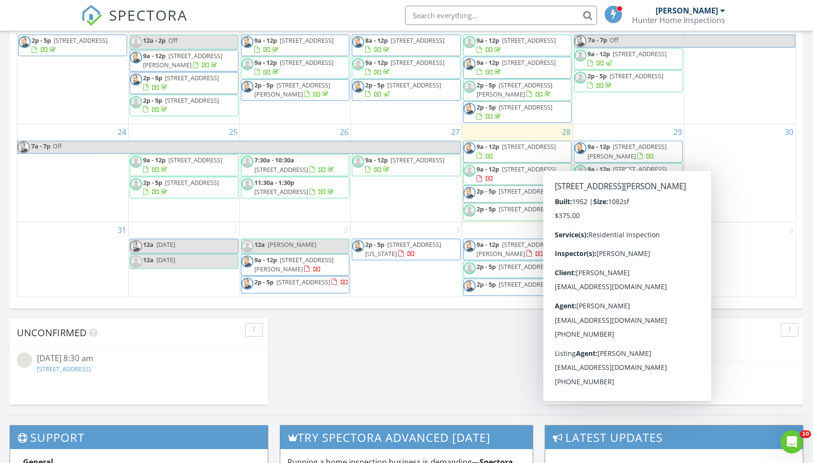
scroll to position [580, 0]
